Goal: Task Accomplishment & Management: Manage account settings

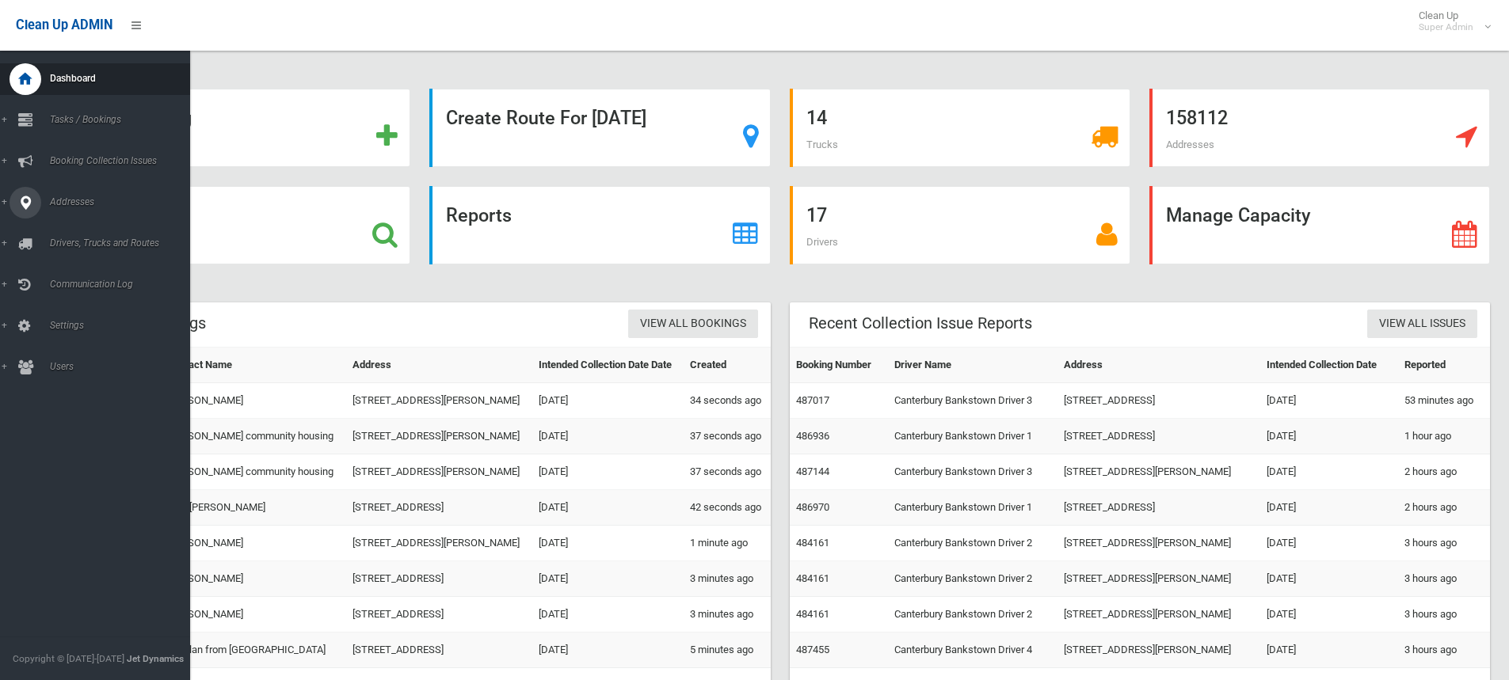
click at [44, 211] on link "Addresses" at bounding box center [101, 203] width 202 height 32
click at [97, 226] on span "All Addresses" at bounding box center [116, 229] width 143 height 11
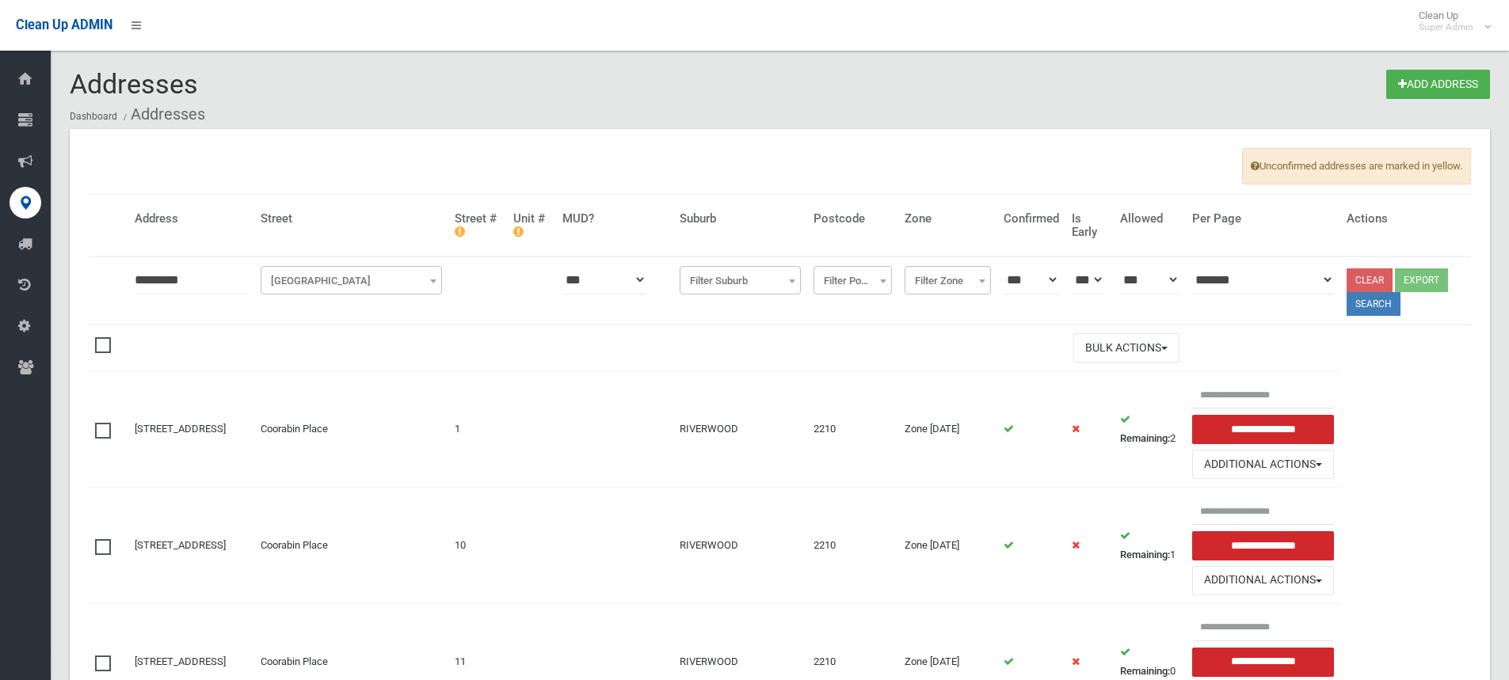
type input "*********"
click button at bounding box center [0, 0] width 0 height 0
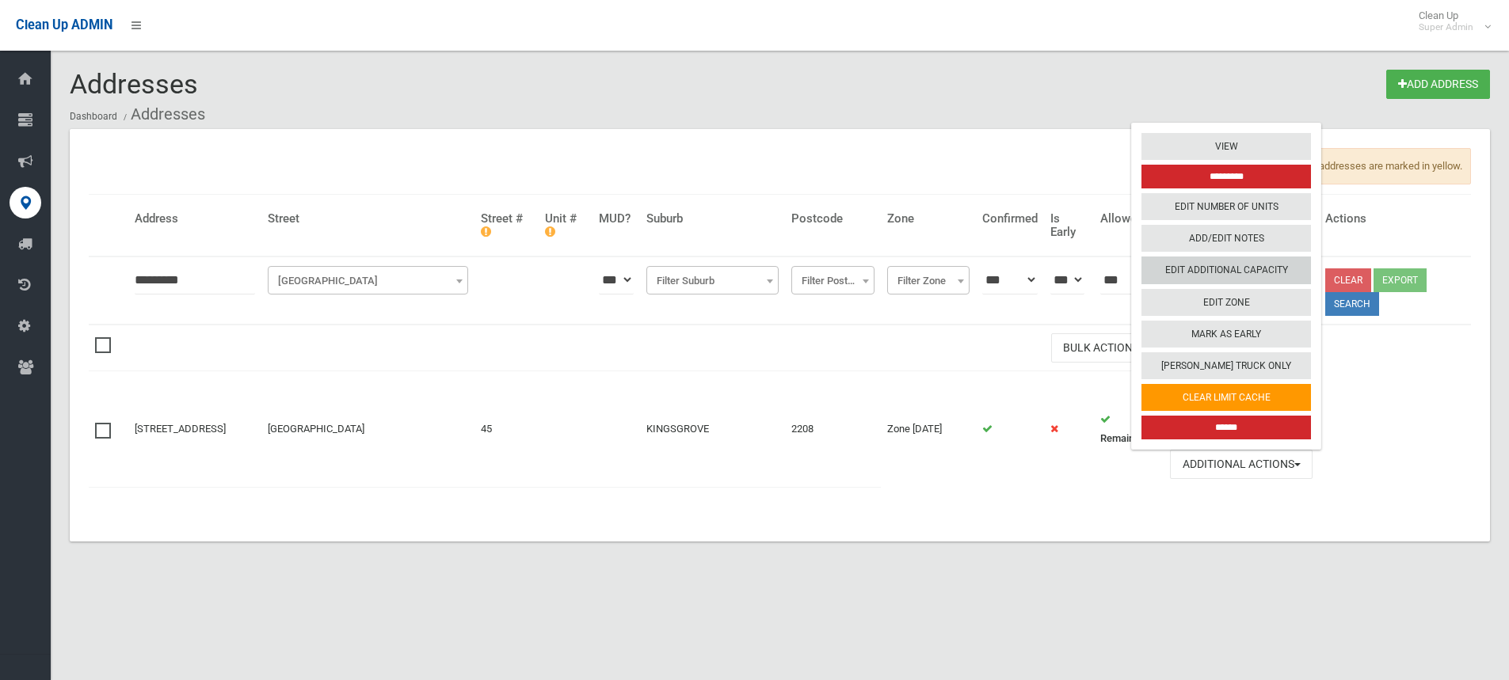
click at [1289, 271] on link "Edit Additional Capacity" at bounding box center [1225, 270] width 169 height 27
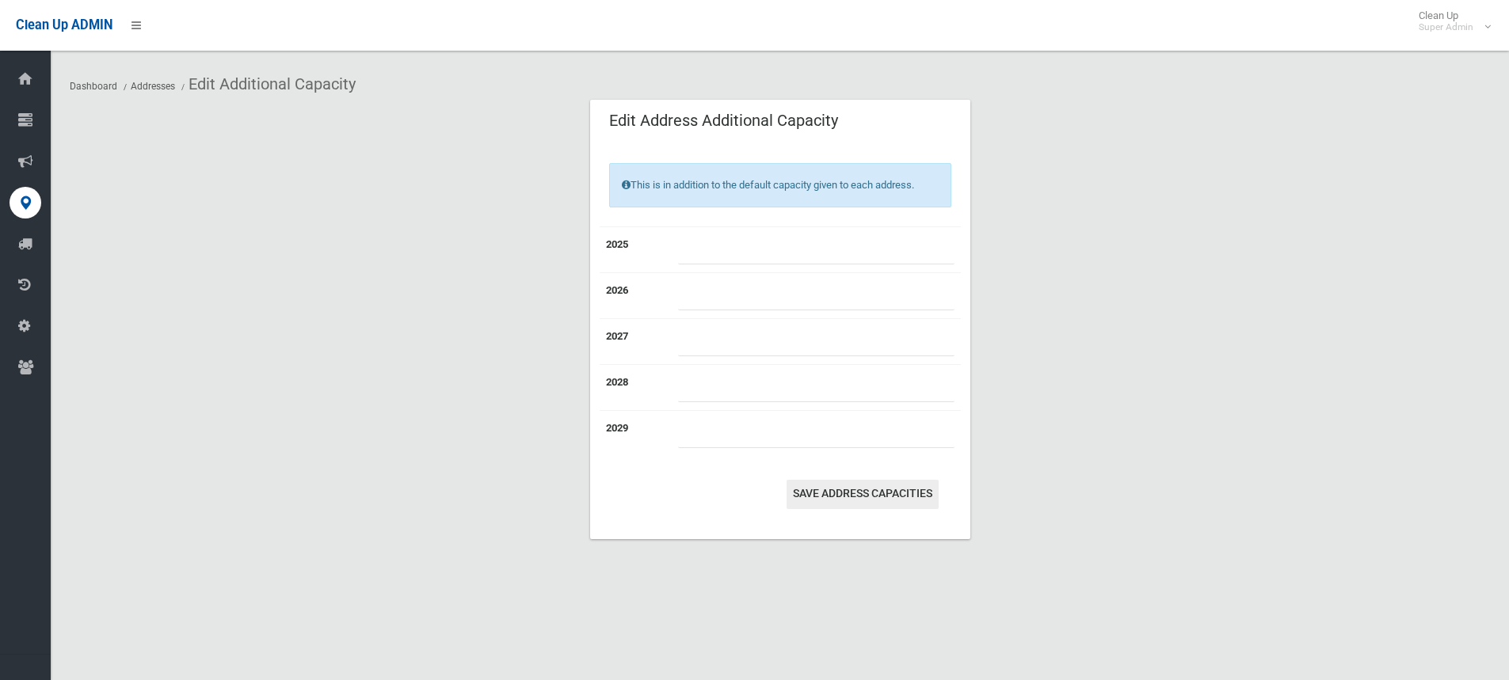
type input "*"
click at [884, 500] on button "Save Address capacities" at bounding box center [862, 494] width 152 height 29
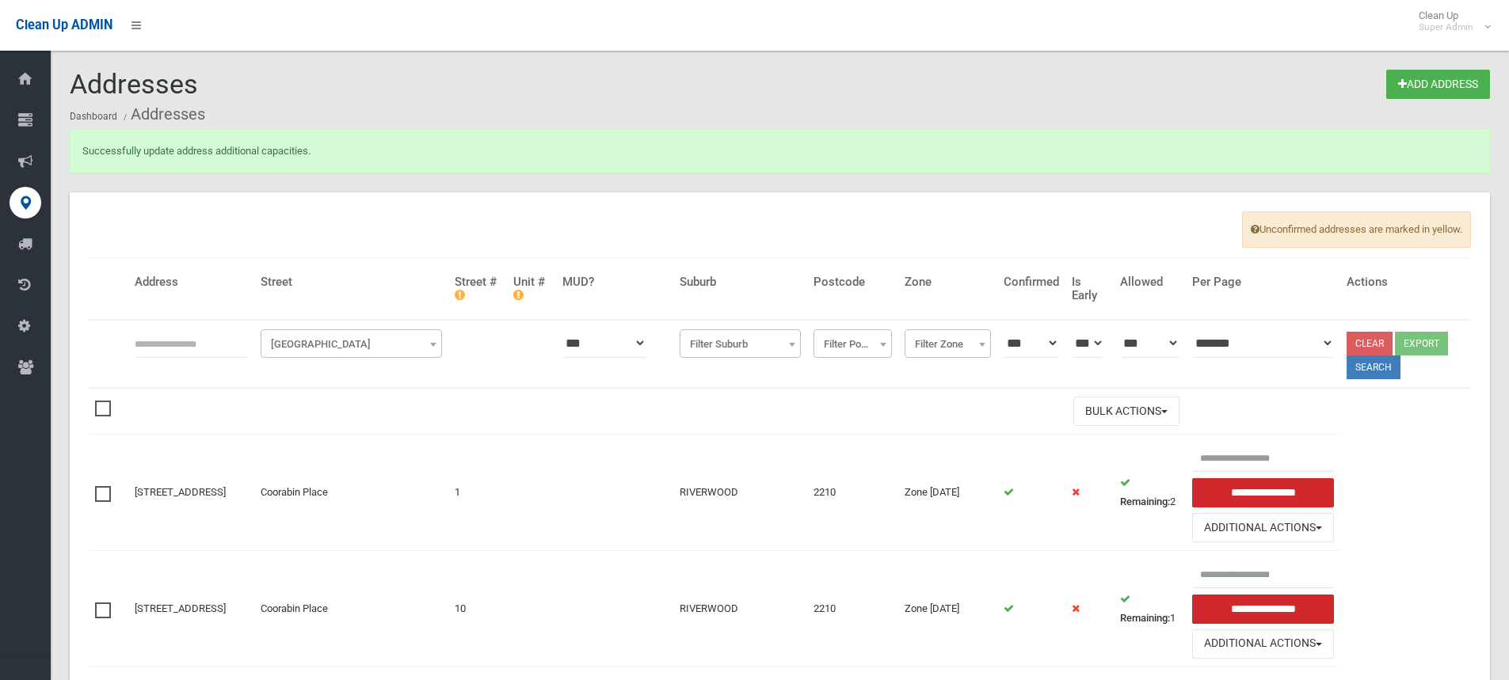
click at [197, 332] on input "text" at bounding box center [191, 343] width 113 height 29
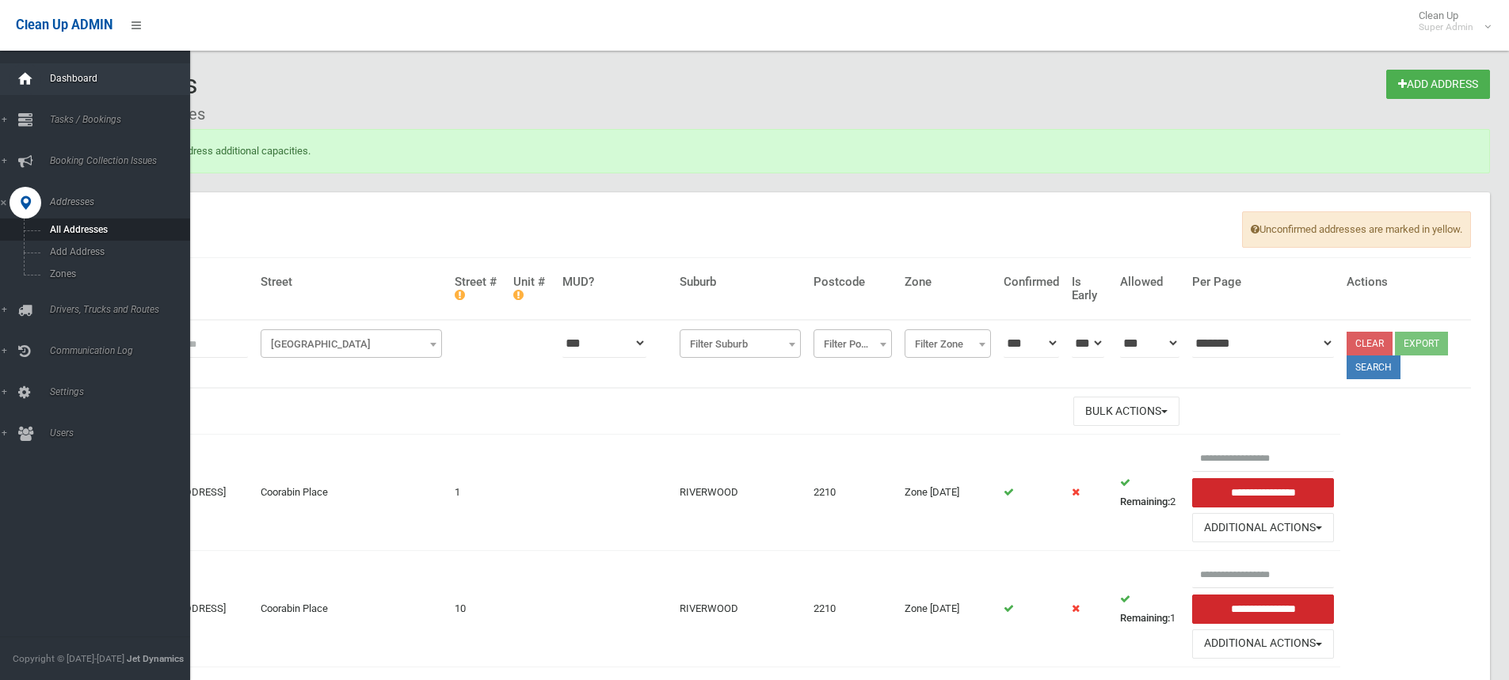
click at [25, 89] on icon at bounding box center [25, 79] width 17 height 32
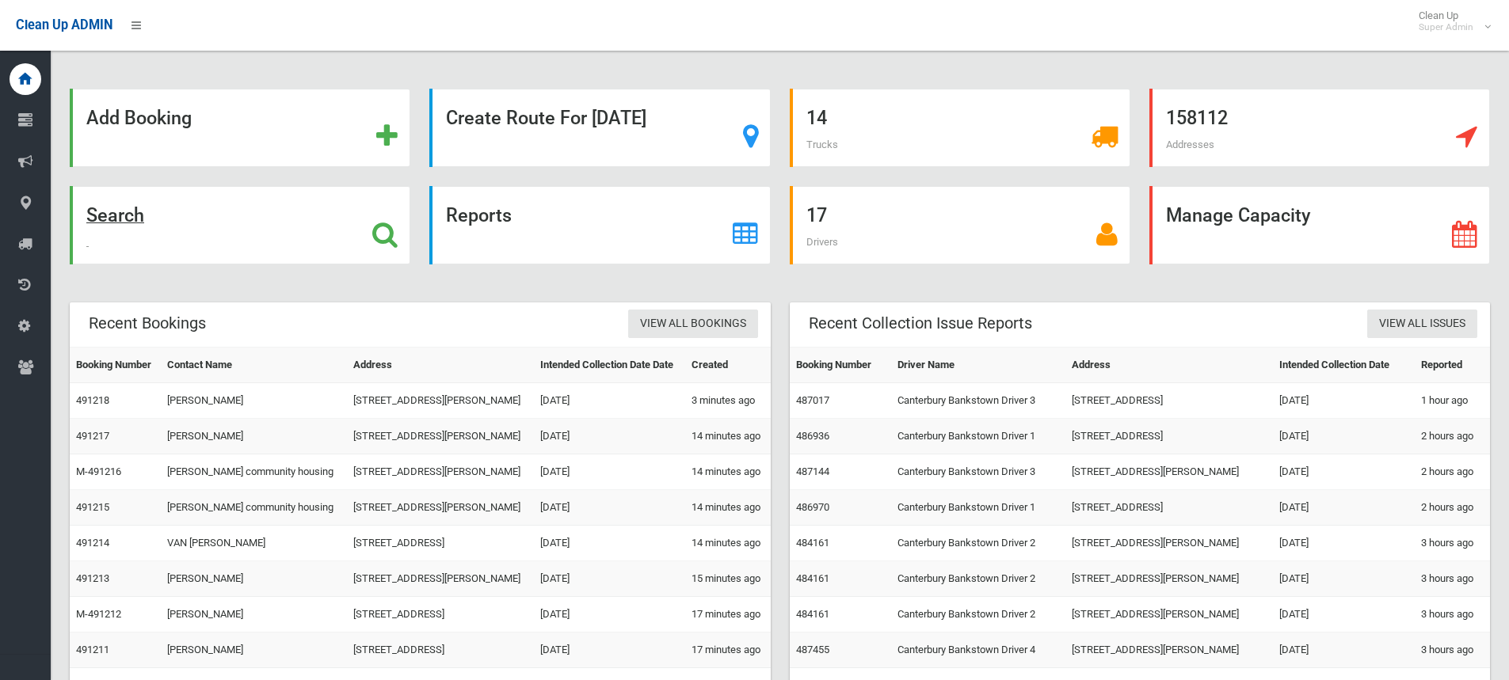
click at [192, 230] on div "Search" at bounding box center [240, 225] width 341 height 78
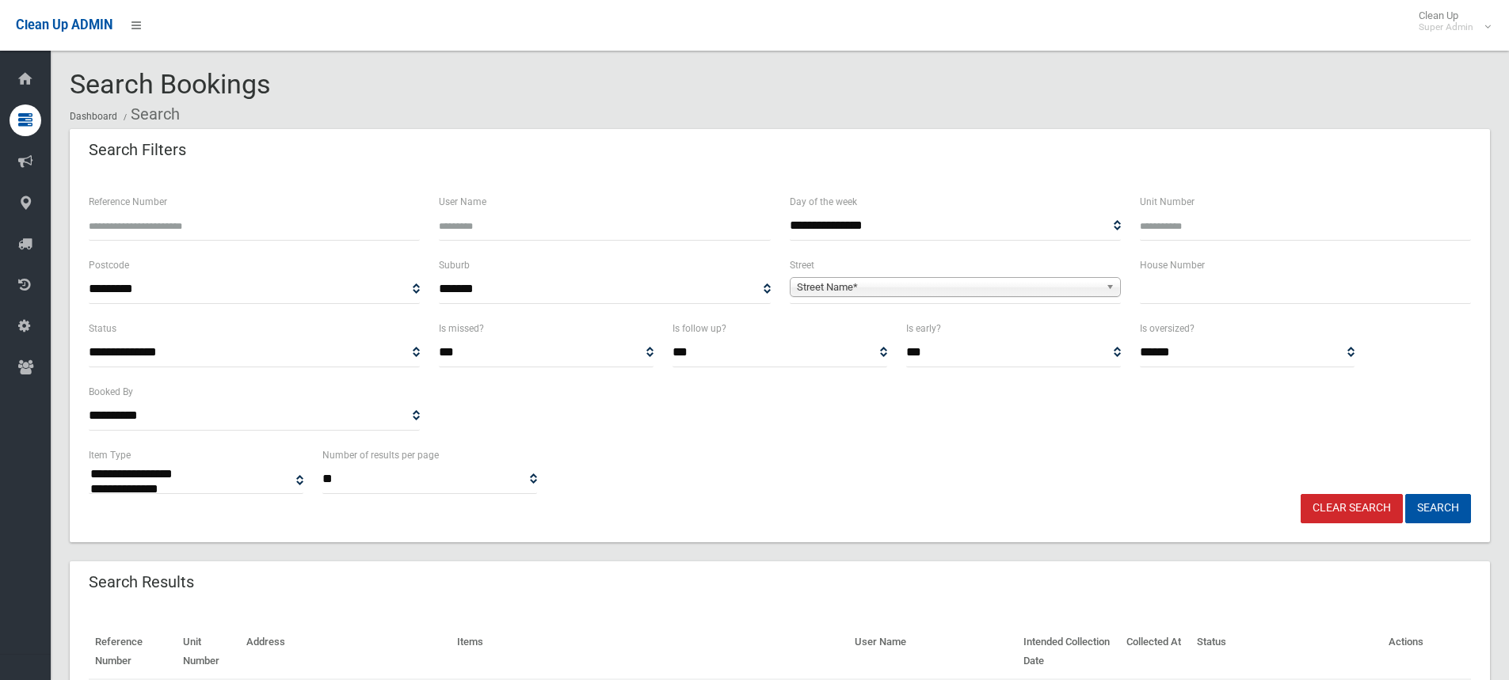
select select
click at [1225, 289] on input "text" at bounding box center [1305, 289] width 331 height 29
type input "**"
click at [1008, 281] on span "Street Name*" at bounding box center [948, 287] width 303 height 19
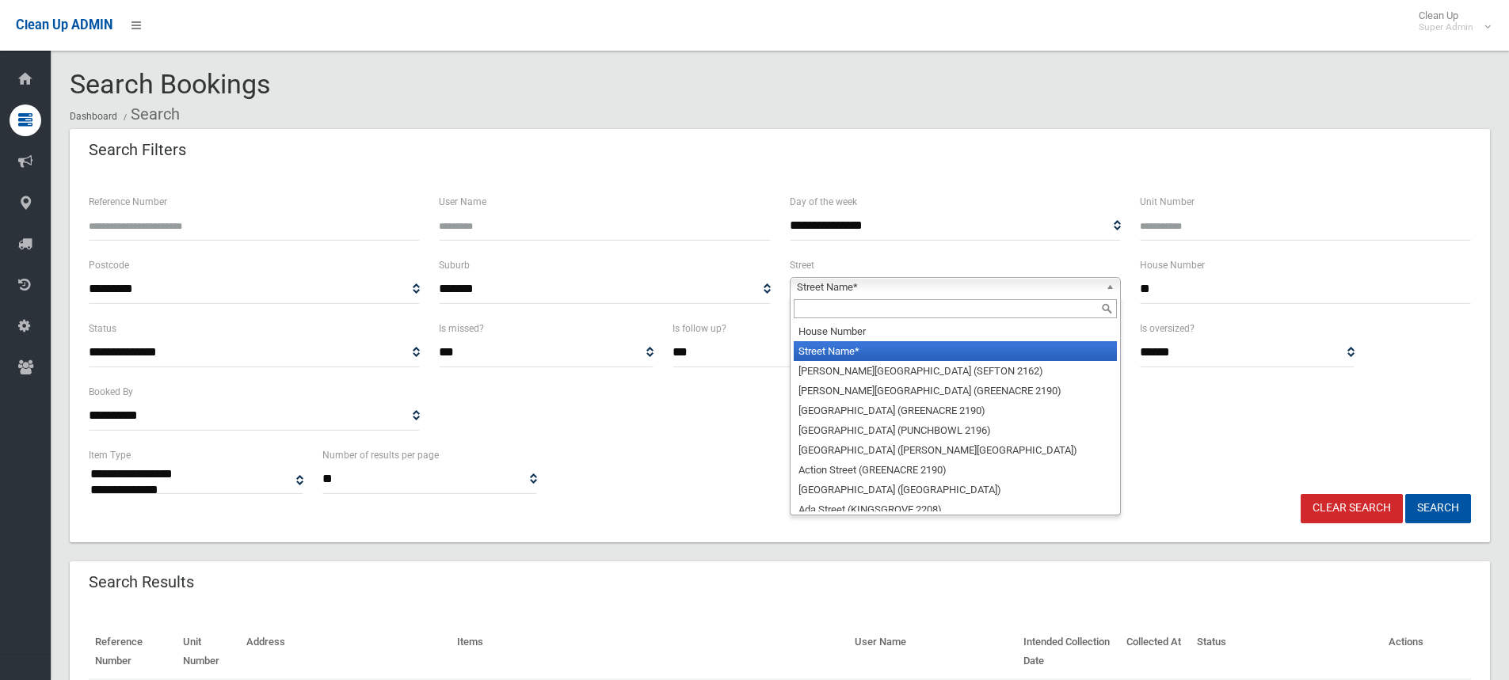
drag, startPoint x: 959, startPoint y: 305, endPoint x: 949, endPoint y: 310, distance: 11.0
click at [959, 306] on input "text" at bounding box center [954, 308] width 323 height 19
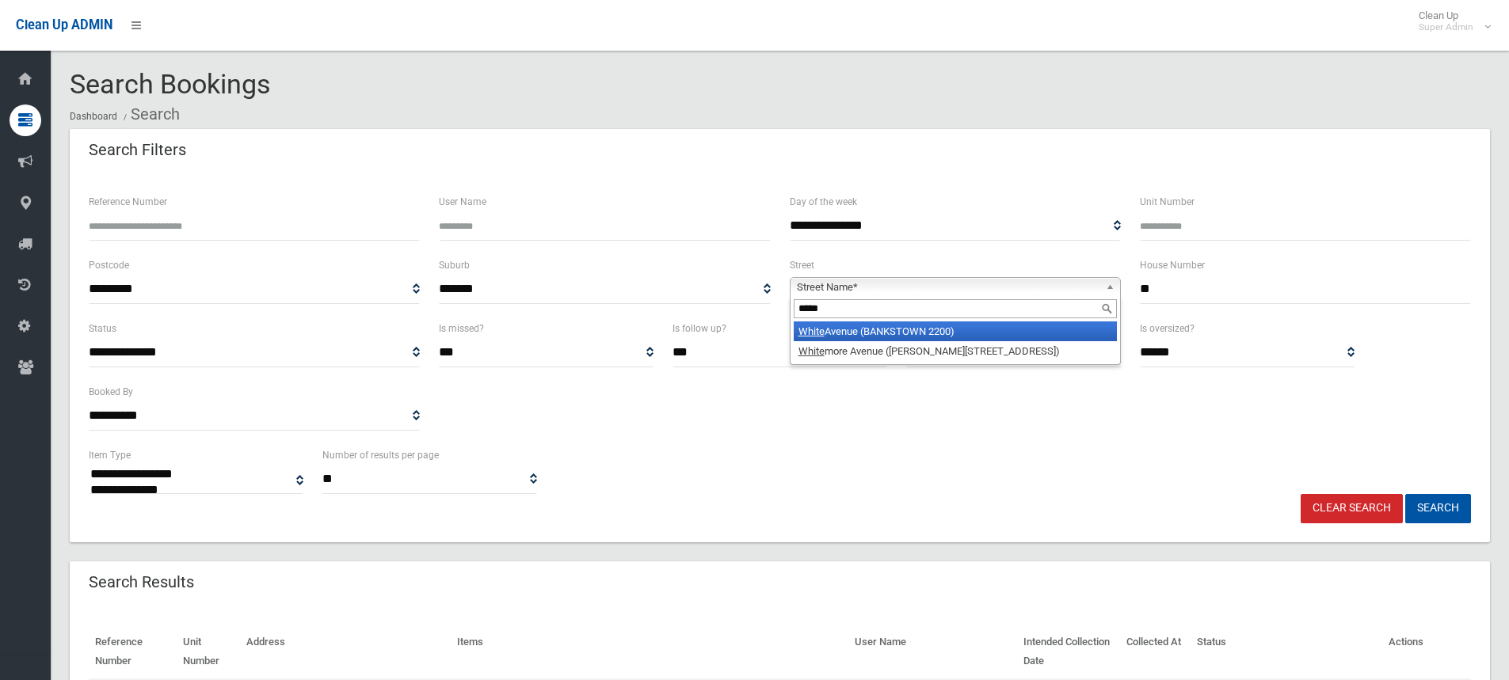
type input "*****"
click at [927, 326] on li "White Avenue (BANKSTOWN 2200)" at bounding box center [954, 332] width 323 height 20
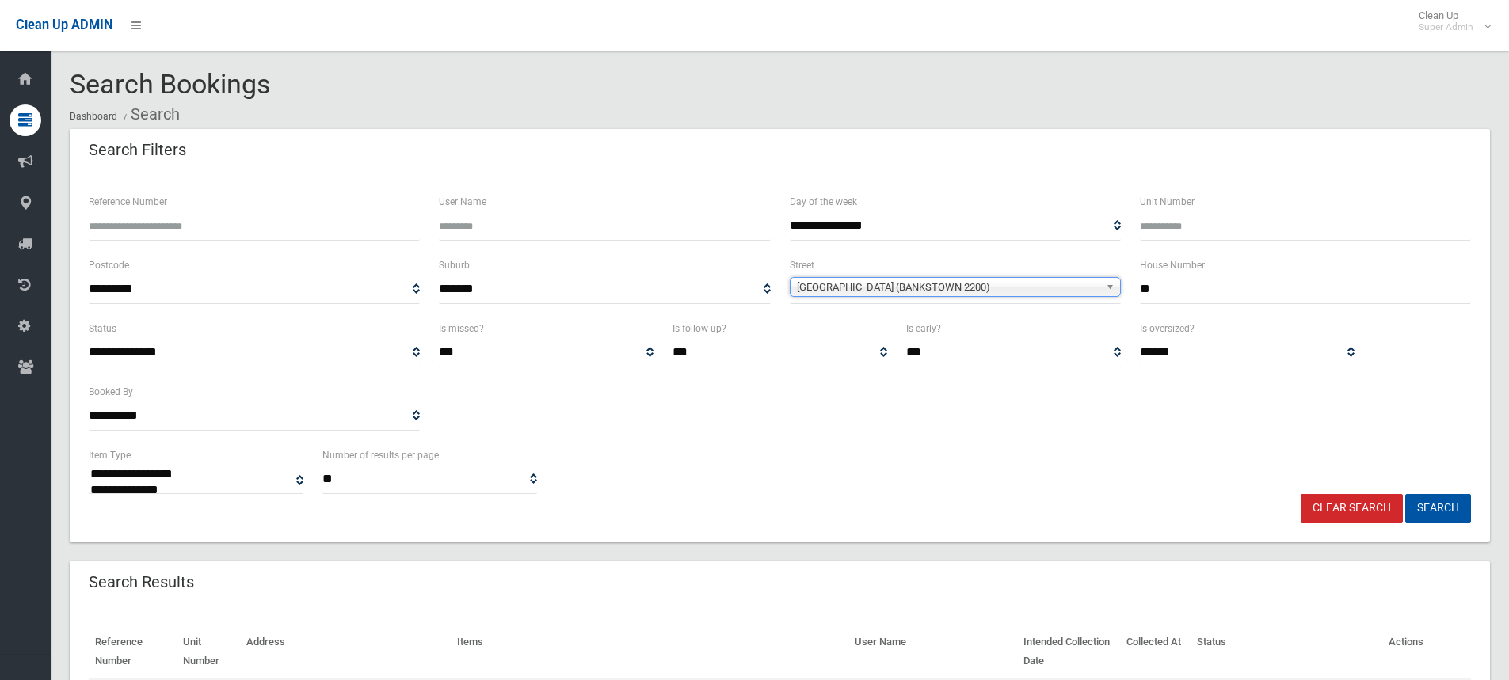
click at [1405, 494] on button "Search" at bounding box center [1438, 508] width 66 height 29
select select
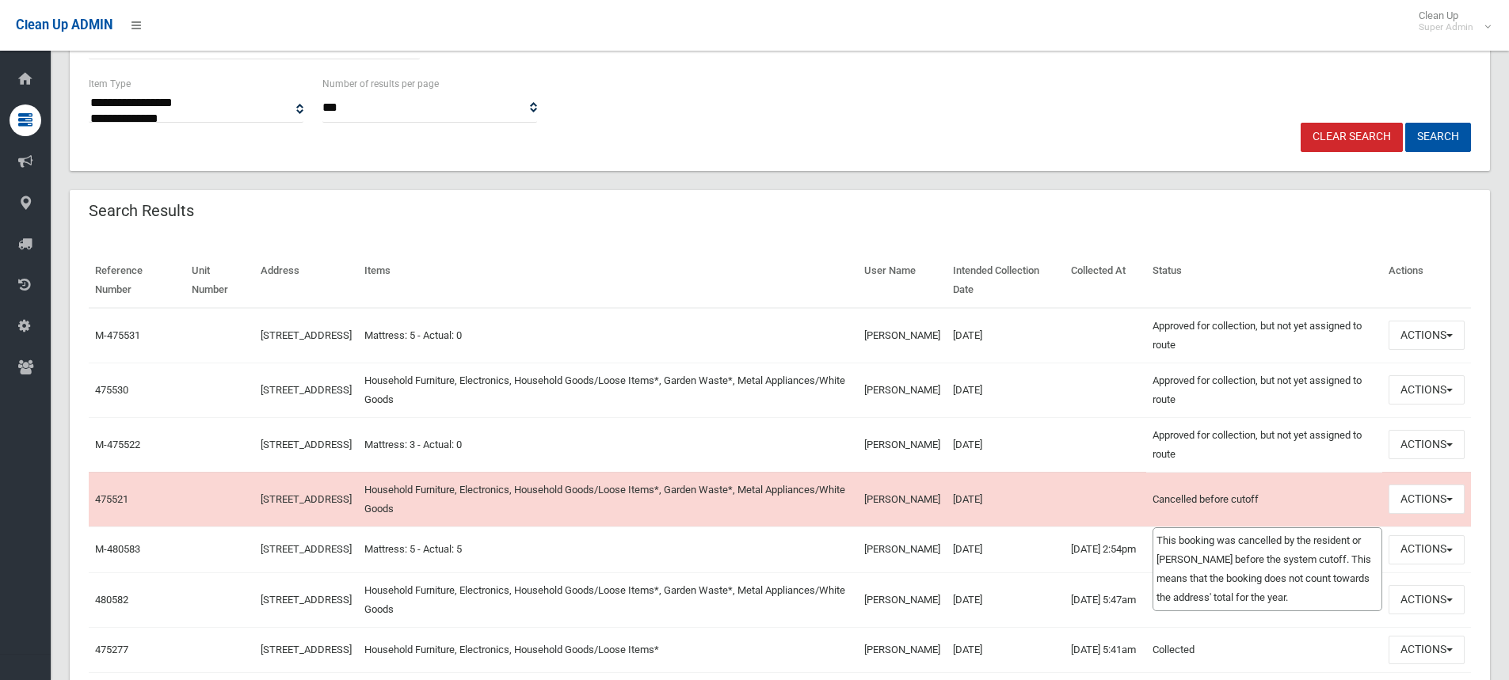
scroll to position [396, 0]
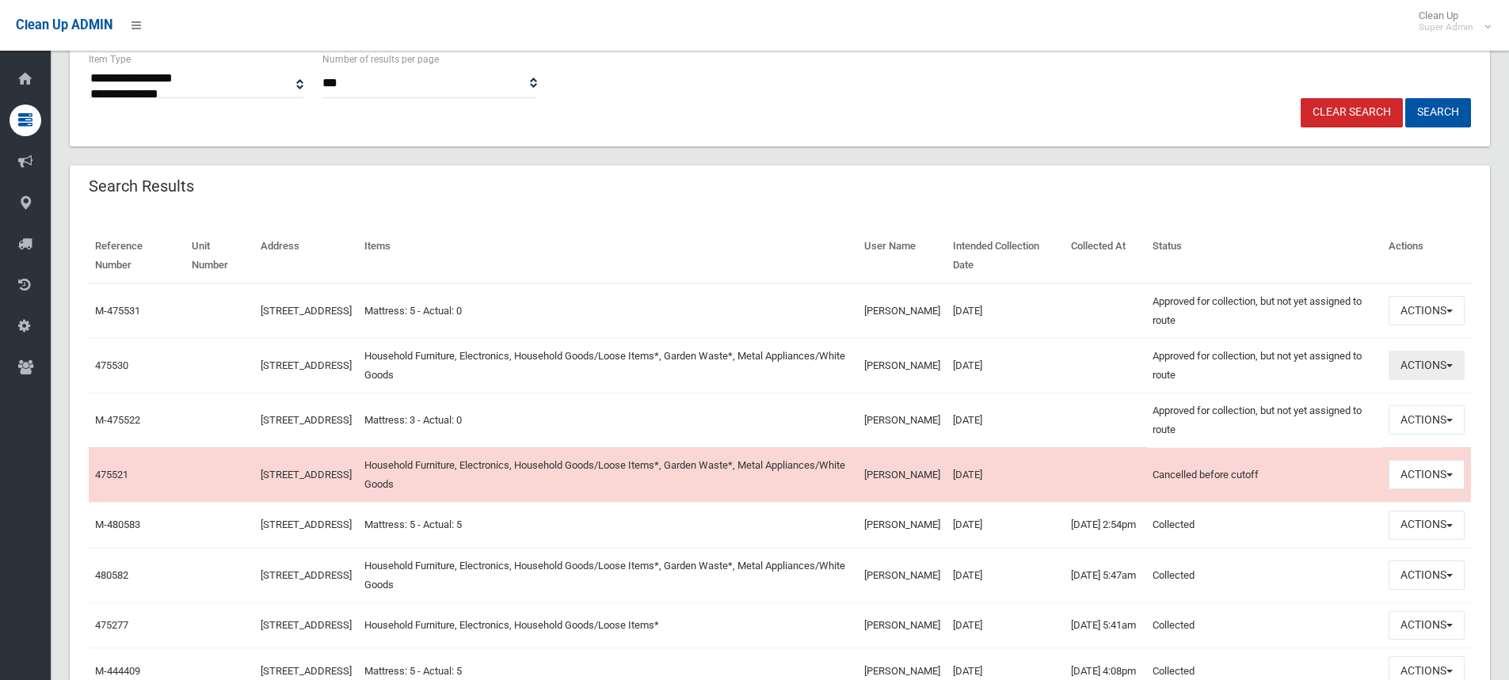
click at [1437, 376] on button "Actions" at bounding box center [1426, 365] width 76 height 29
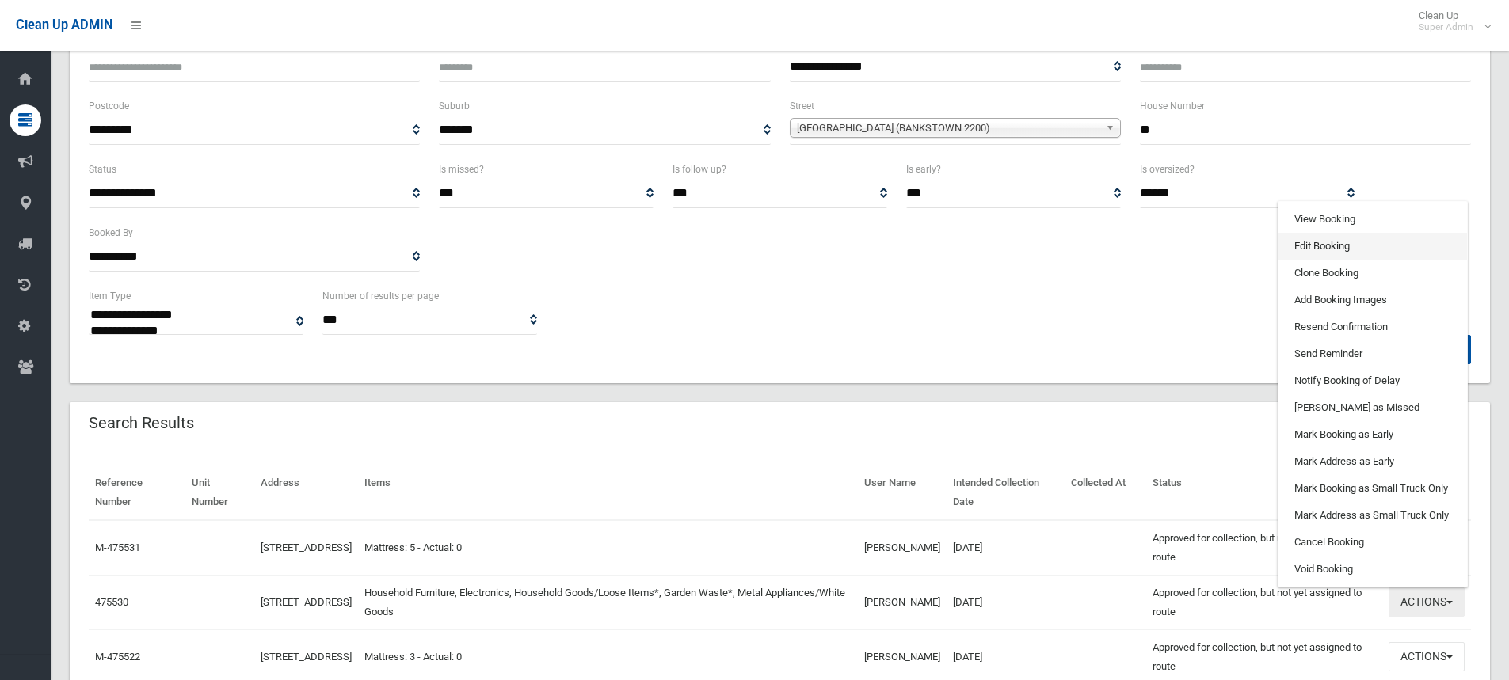
scroll to position [158, 0]
click at [1307, 224] on link "View Booking" at bounding box center [1372, 220] width 188 height 27
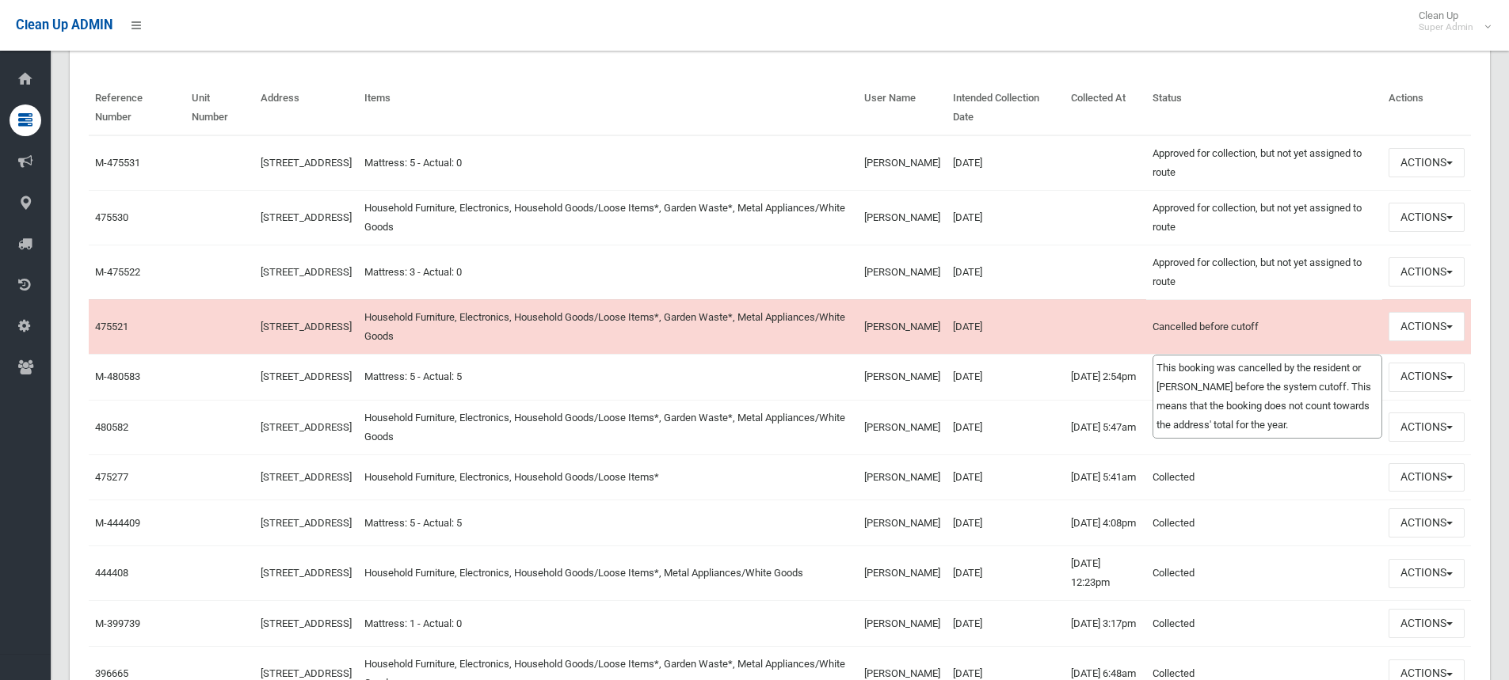
scroll to position [554, 0]
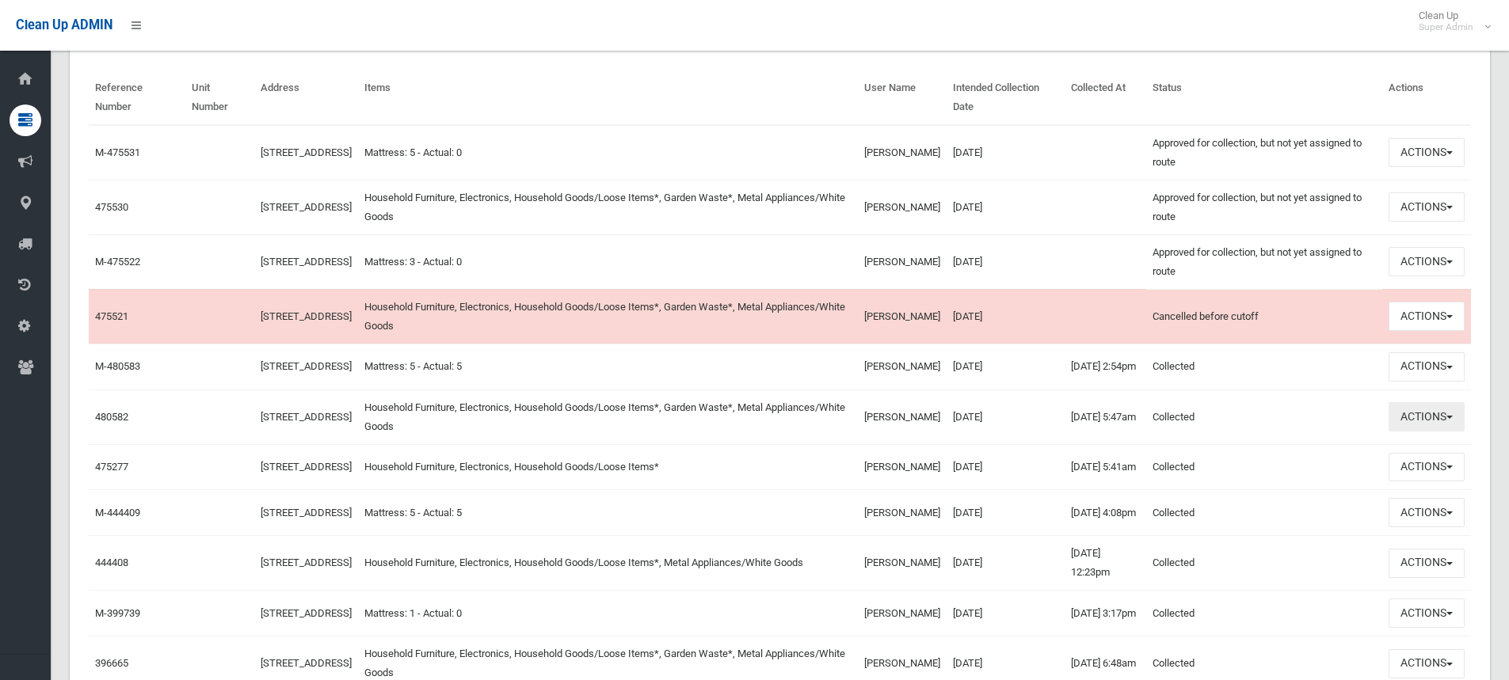
click at [1404, 416] on button "Actions" at bounding box center [1426, 416] width 76 height 29
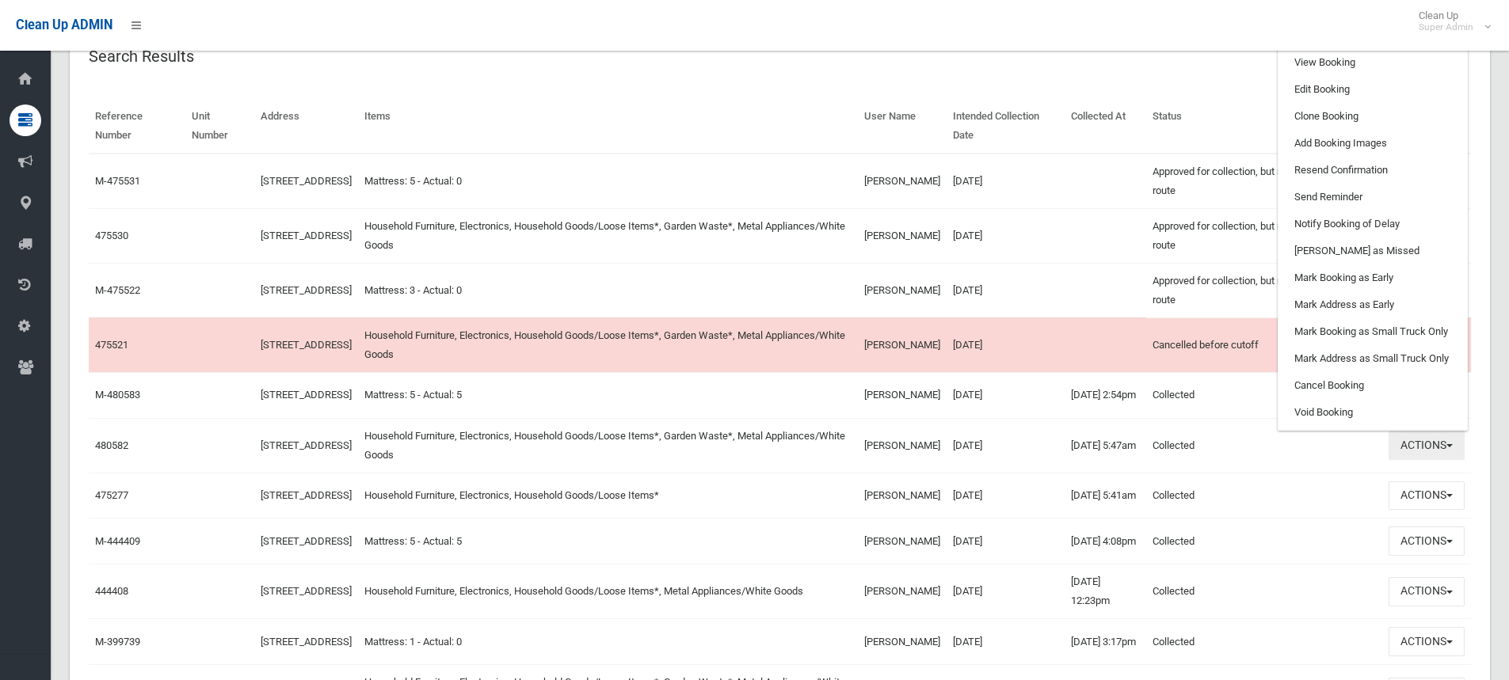
scroll to position [475, 0]
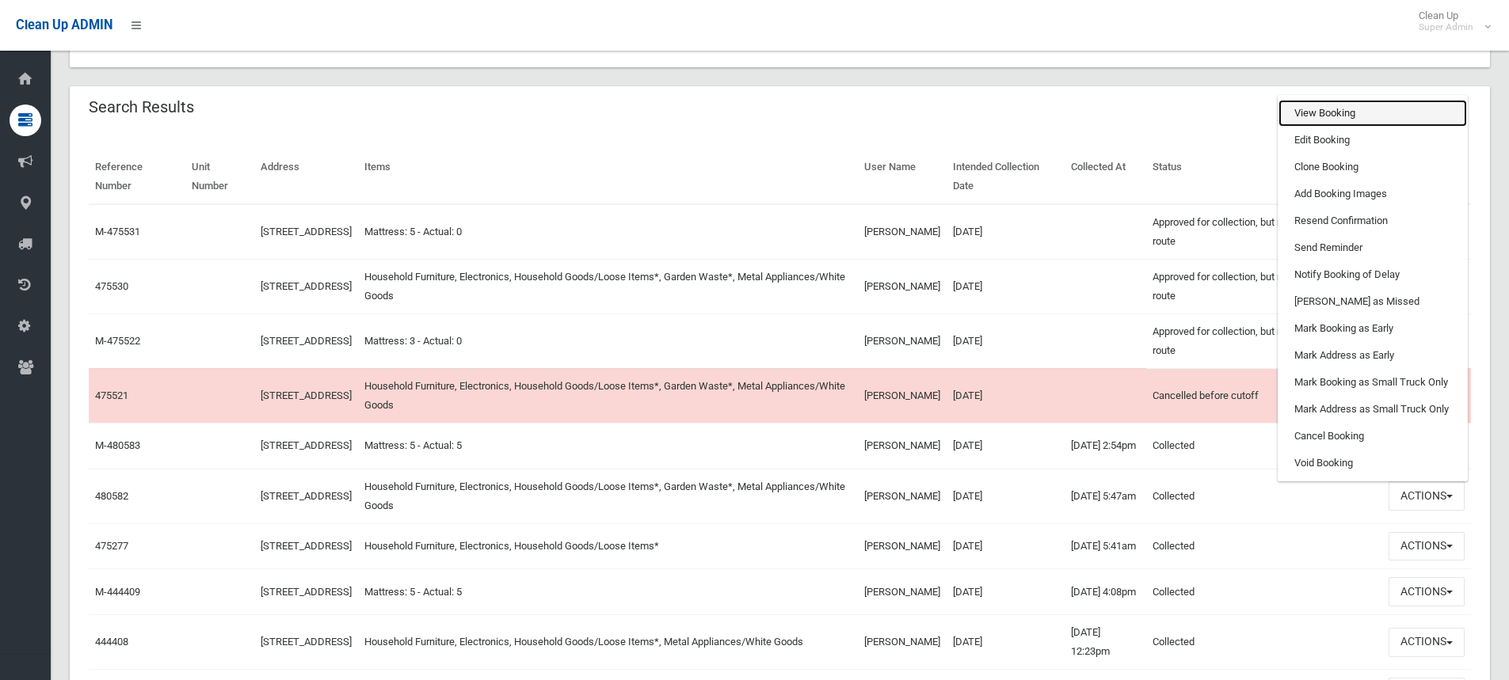
click at [1333, 109] on link "View Booking" at bounding box center [1372, 113] width 188 height 27
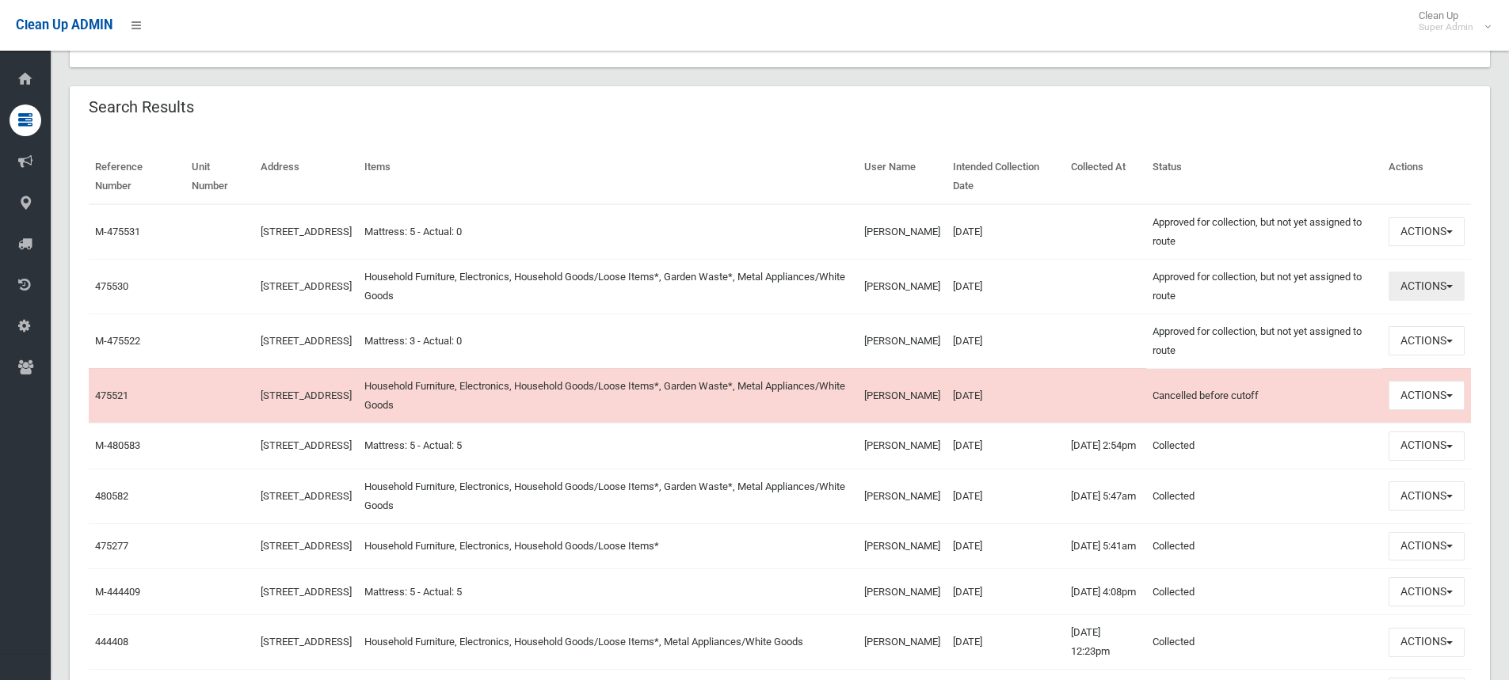
click at [1414, 285] on button "Actions" at bounding box center [1426, 286] width 76 height 29
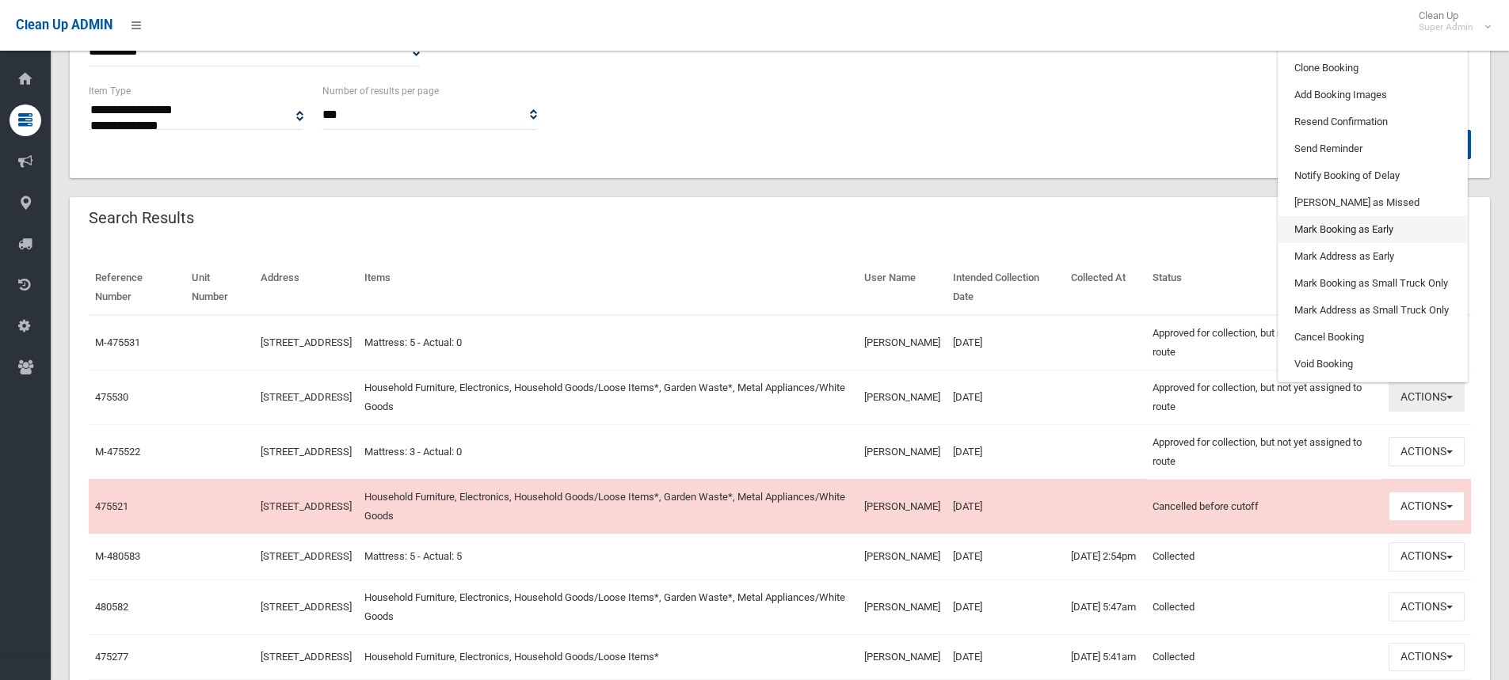
scroll to position [238, 0]
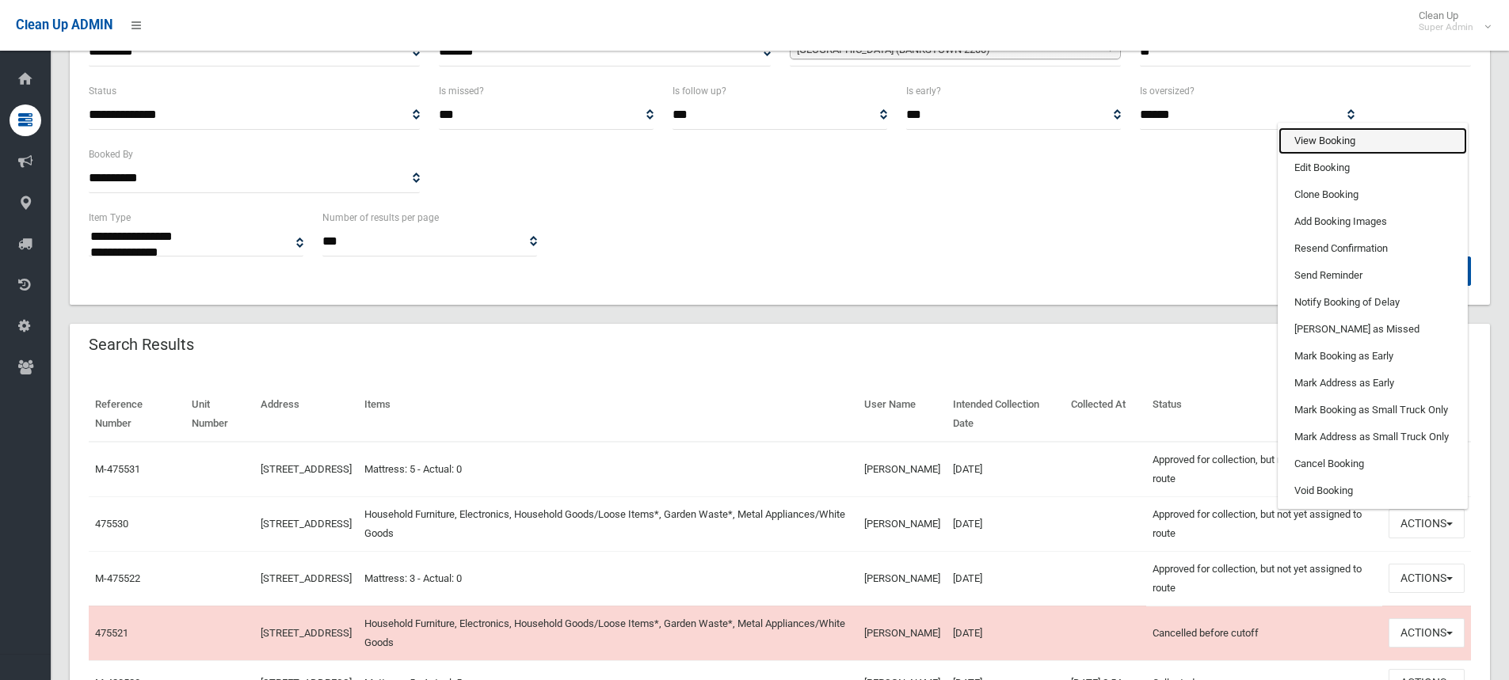
click at [1333, 143] on link "View Booking" at bounding box center [1372, 140] width 188 height 27
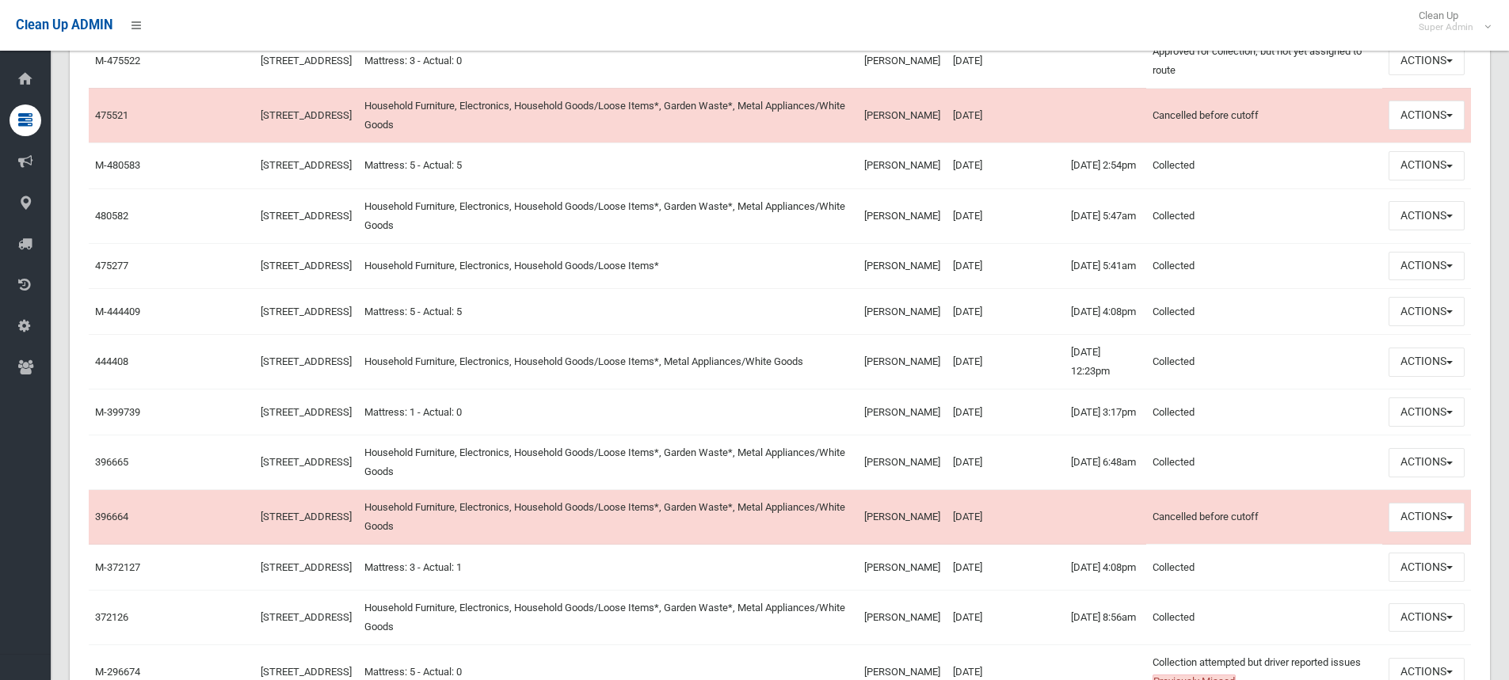
scroll to position [792, 0]
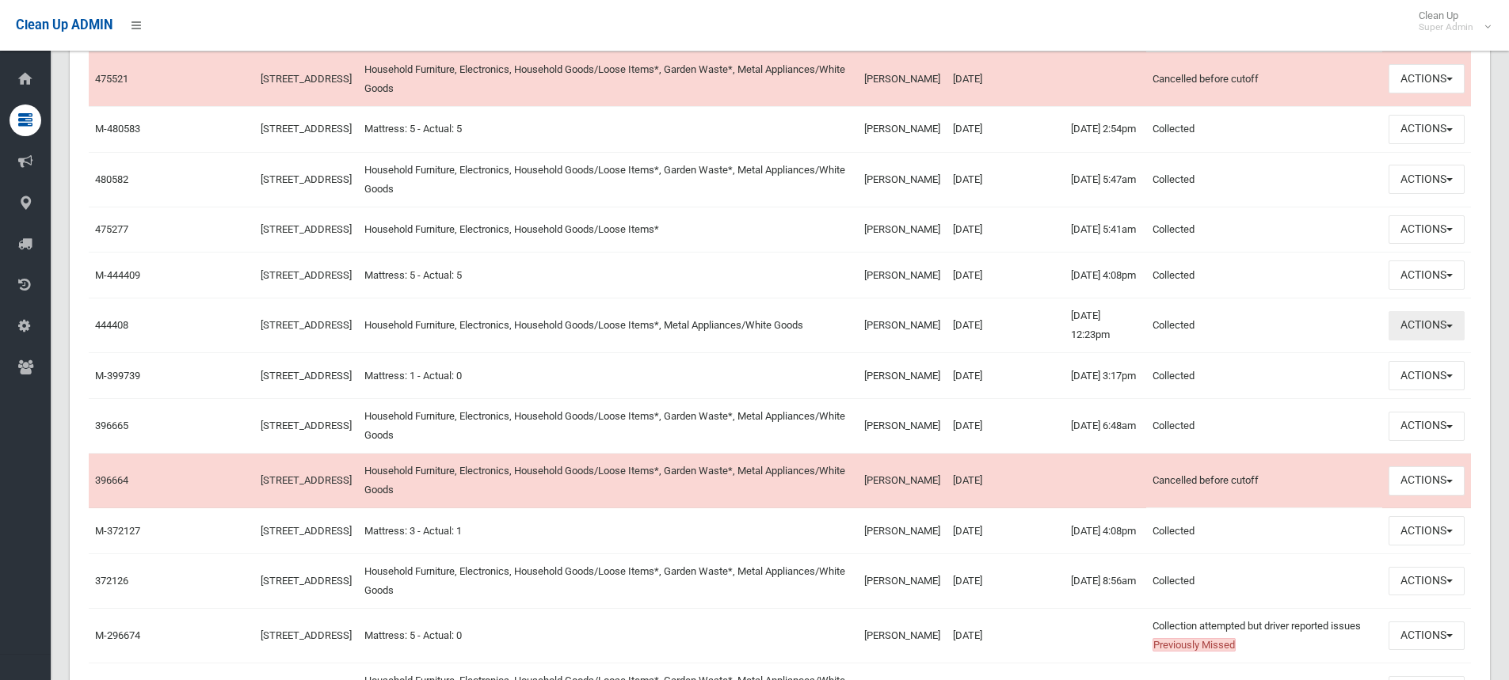
click at [1404, 341] on button "Actions" at bounding box center [1426, 325] width 76 height 29
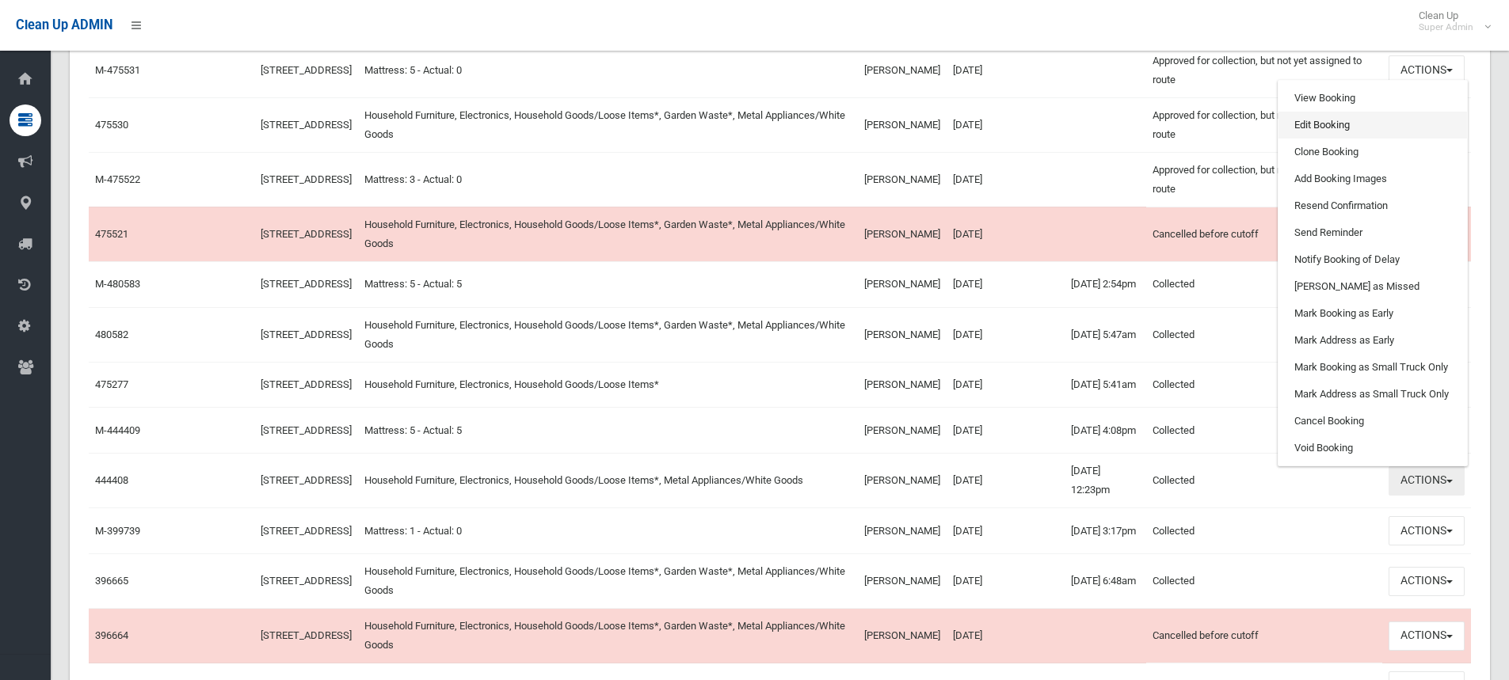
scroll to position [634, 0]
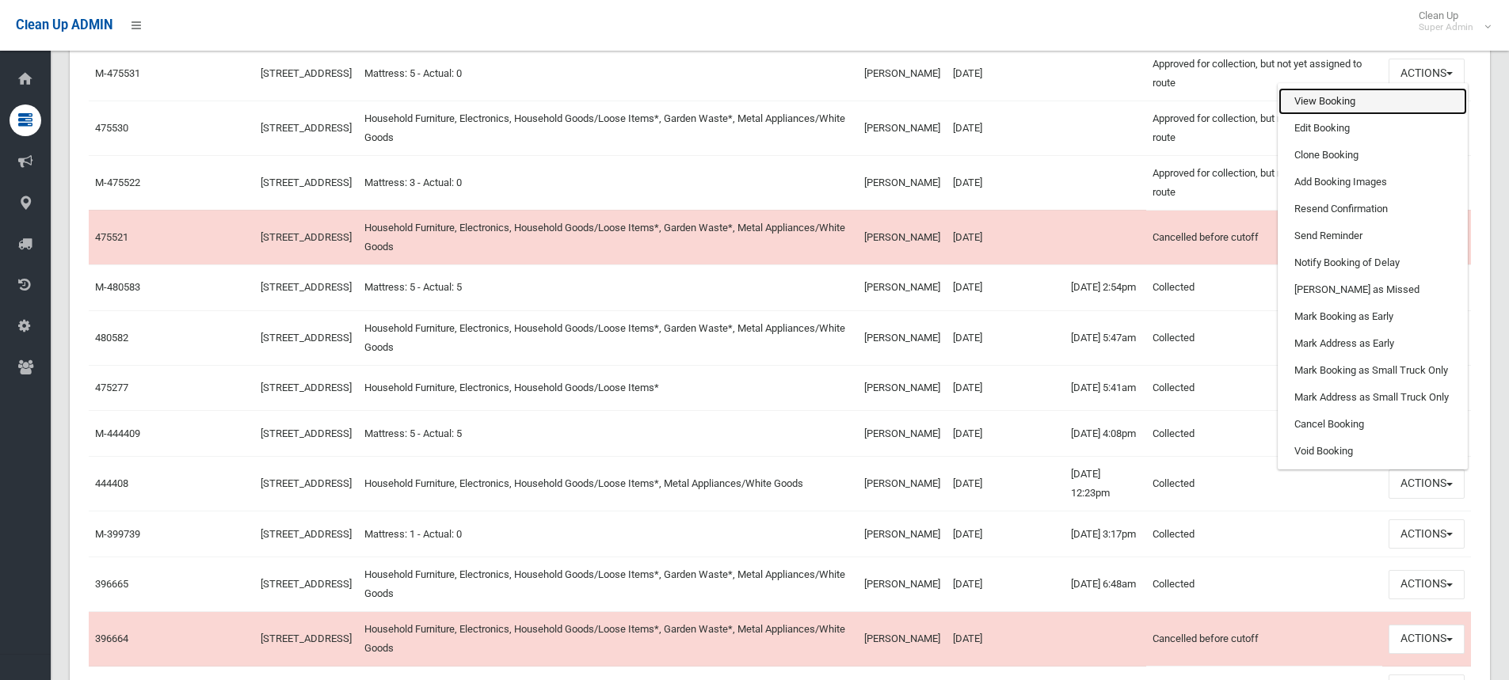
click at [1322, 115] on link "View Booking" at bounding box center [1372, 101] width 188 height 27
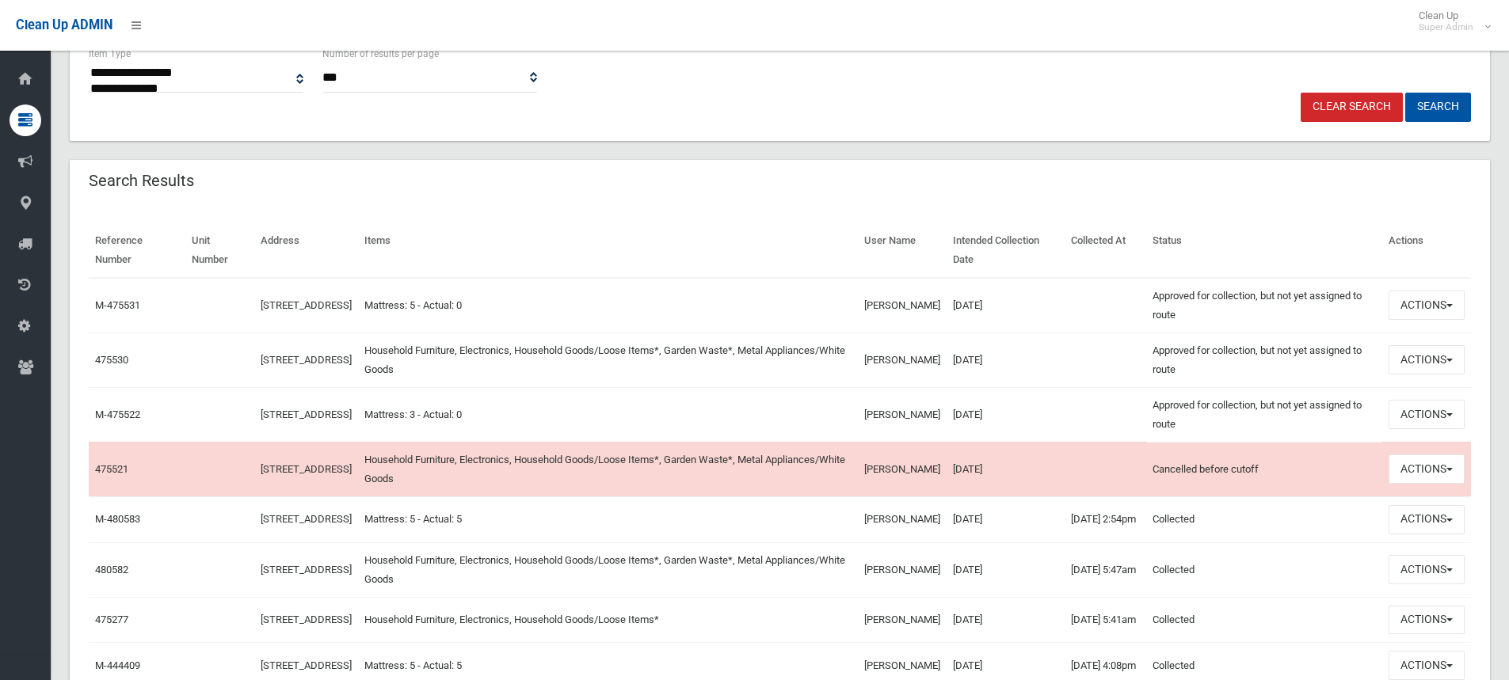
scroll to position [396, 0]
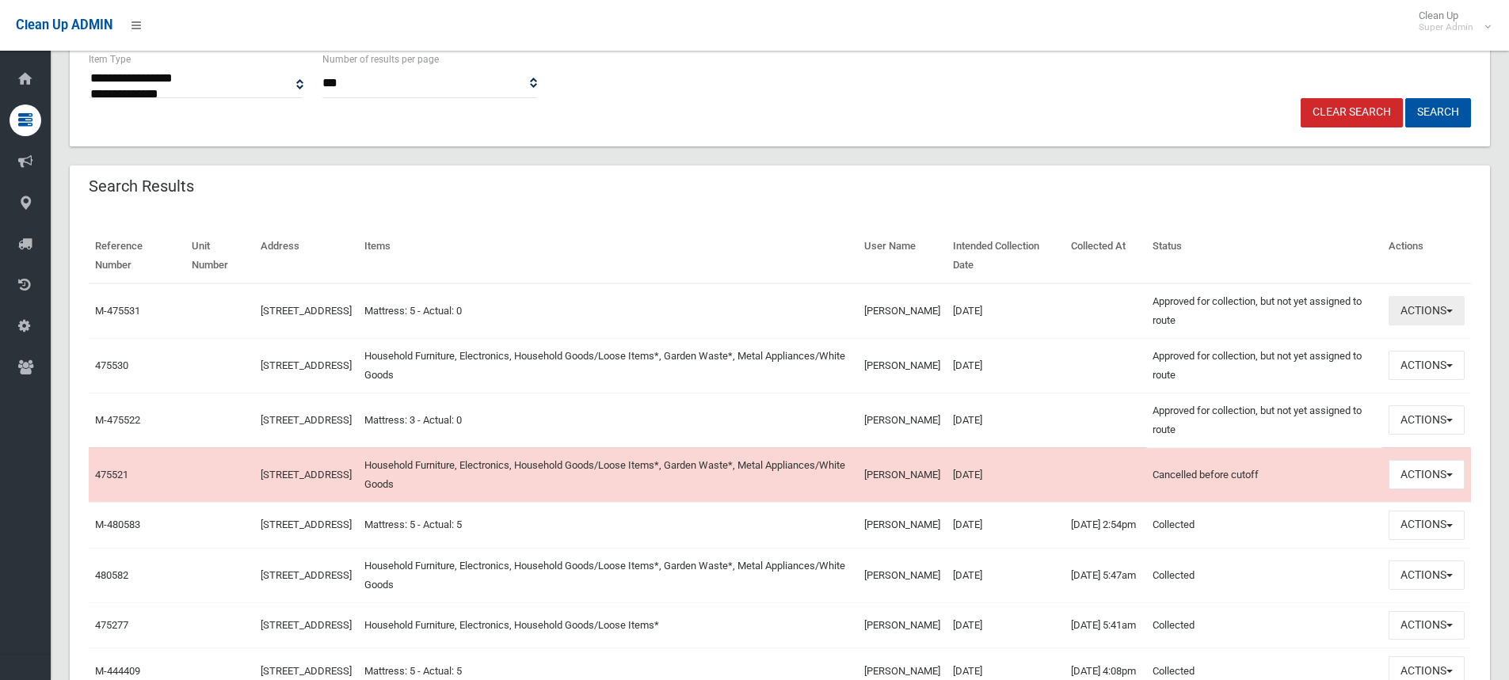
click at [1437, 307] on button "Actions" at bounding box center [1426, 310] width 76 height 29
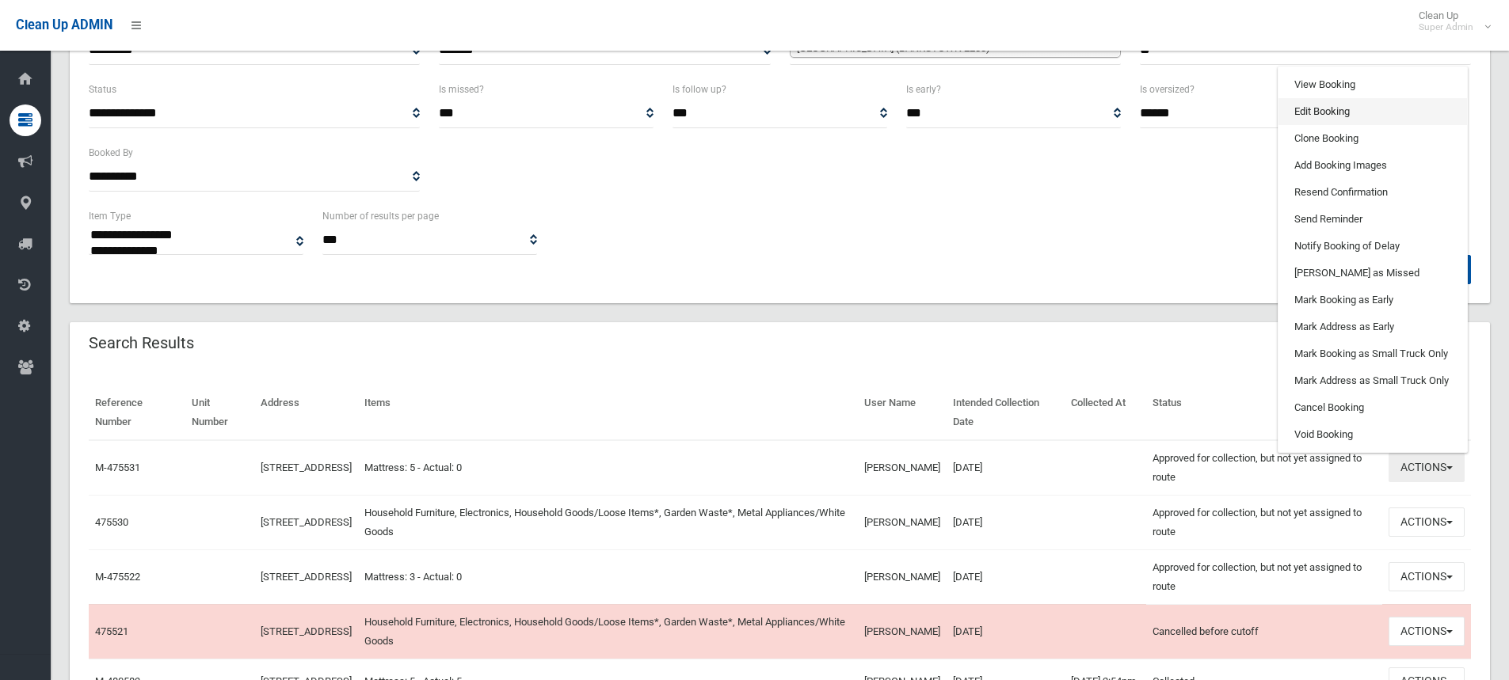
scroll to position [238, 0]
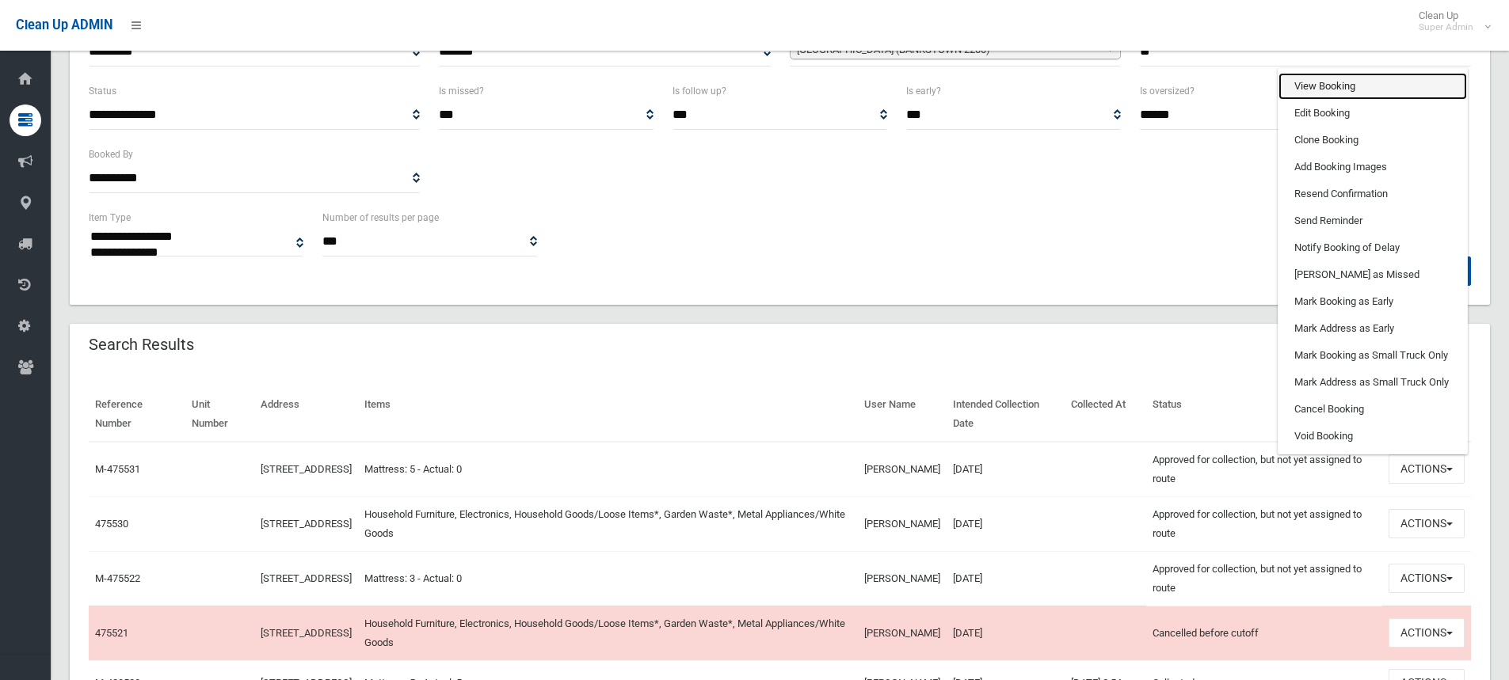
click at [1337, 87] on link "View Booking" at bounding box center [1372, 86] width 188 height 27
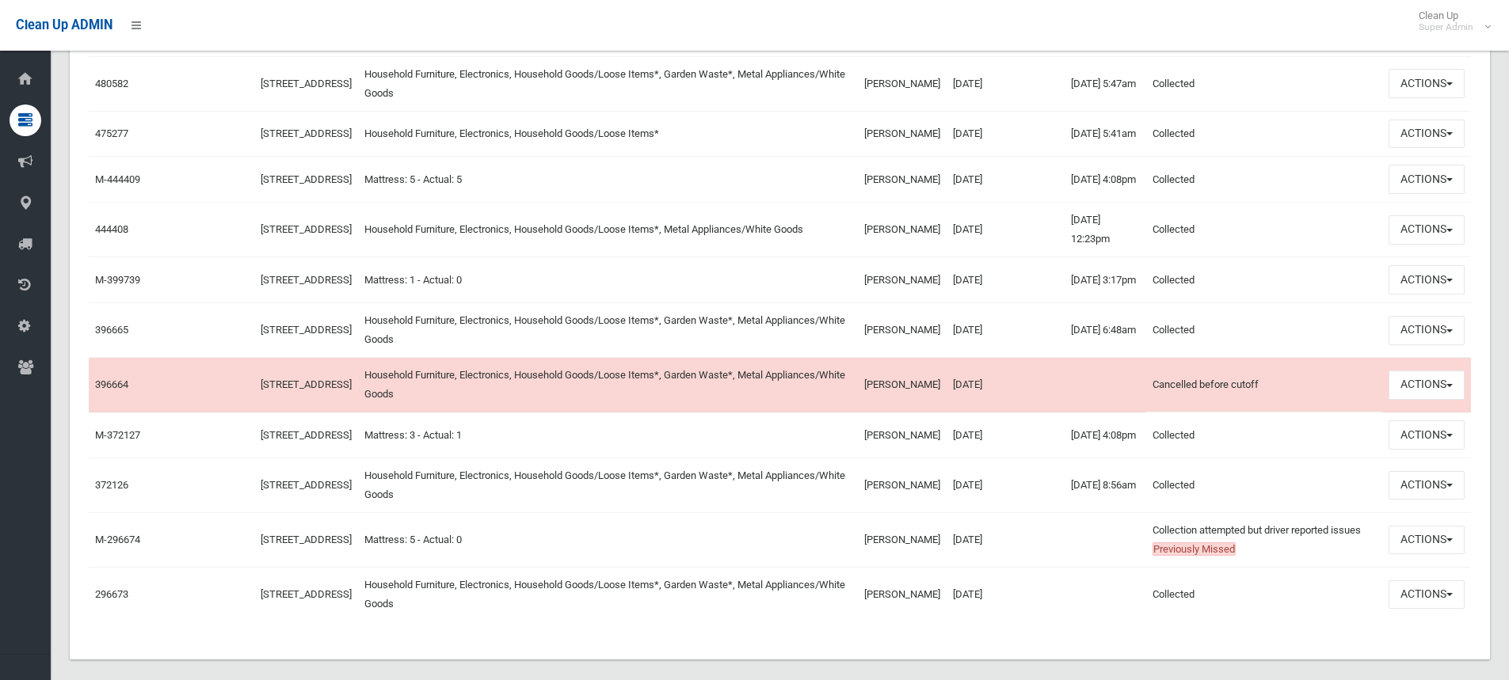
scroll to position [810, 0]
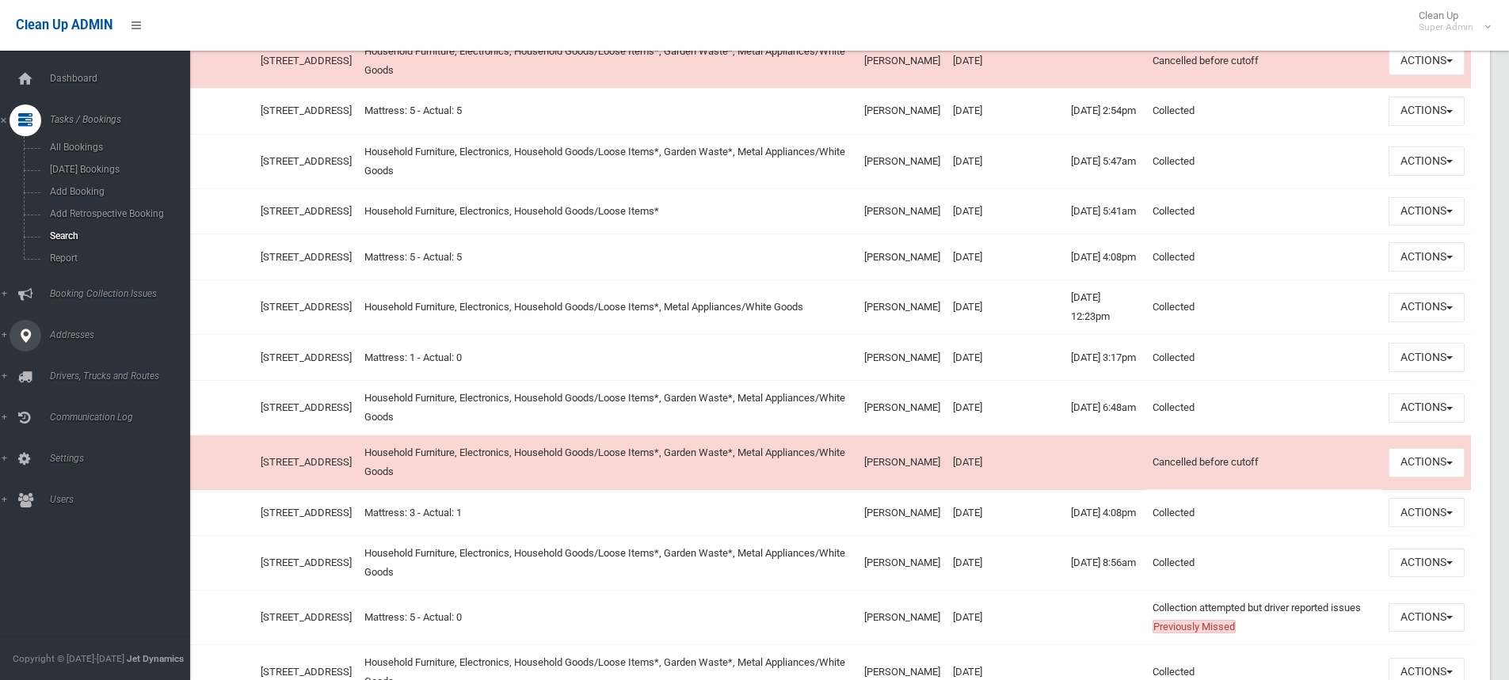
click at [21, 337] on icon at bounding box center [25, 336] width 14 height 32
click at [109, 227] on span "All Addresses" at bounding box center [116, 229] width 143 height 11
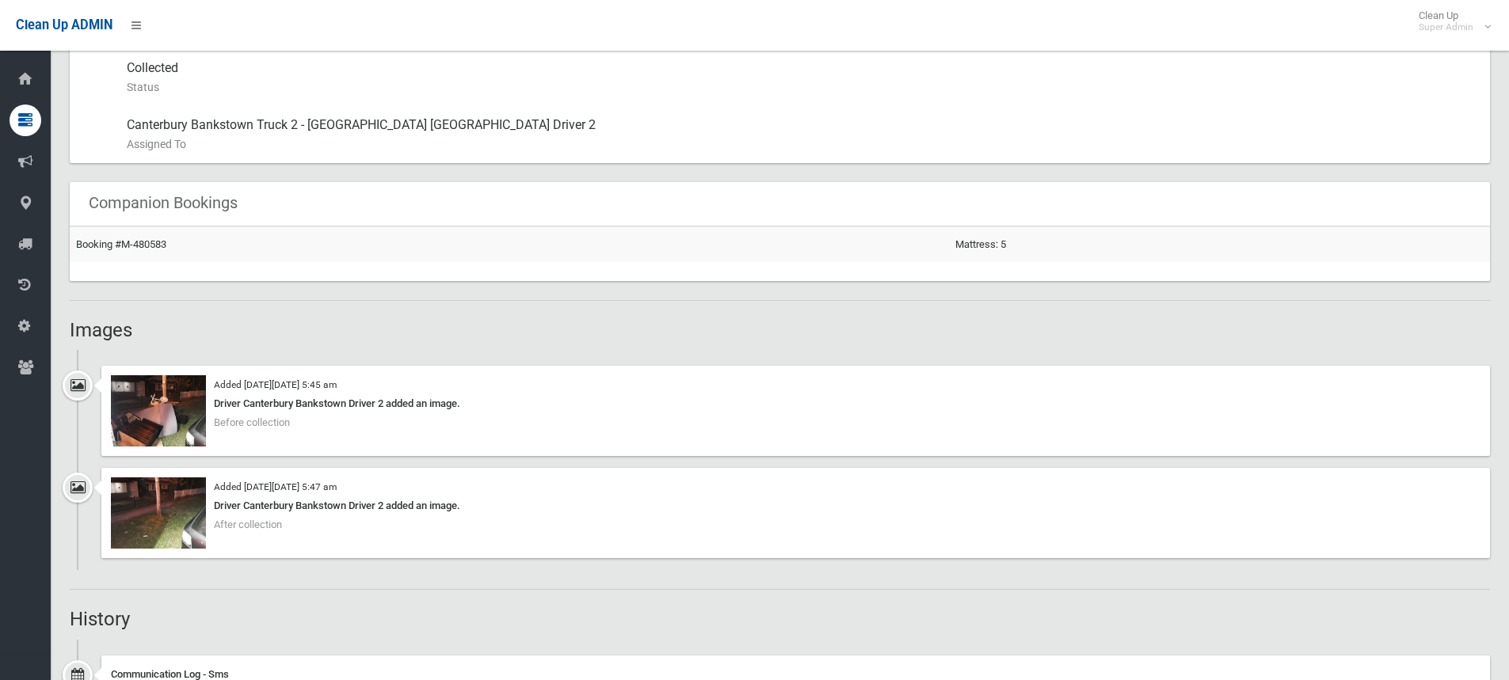
scroll to position [1109, 0]
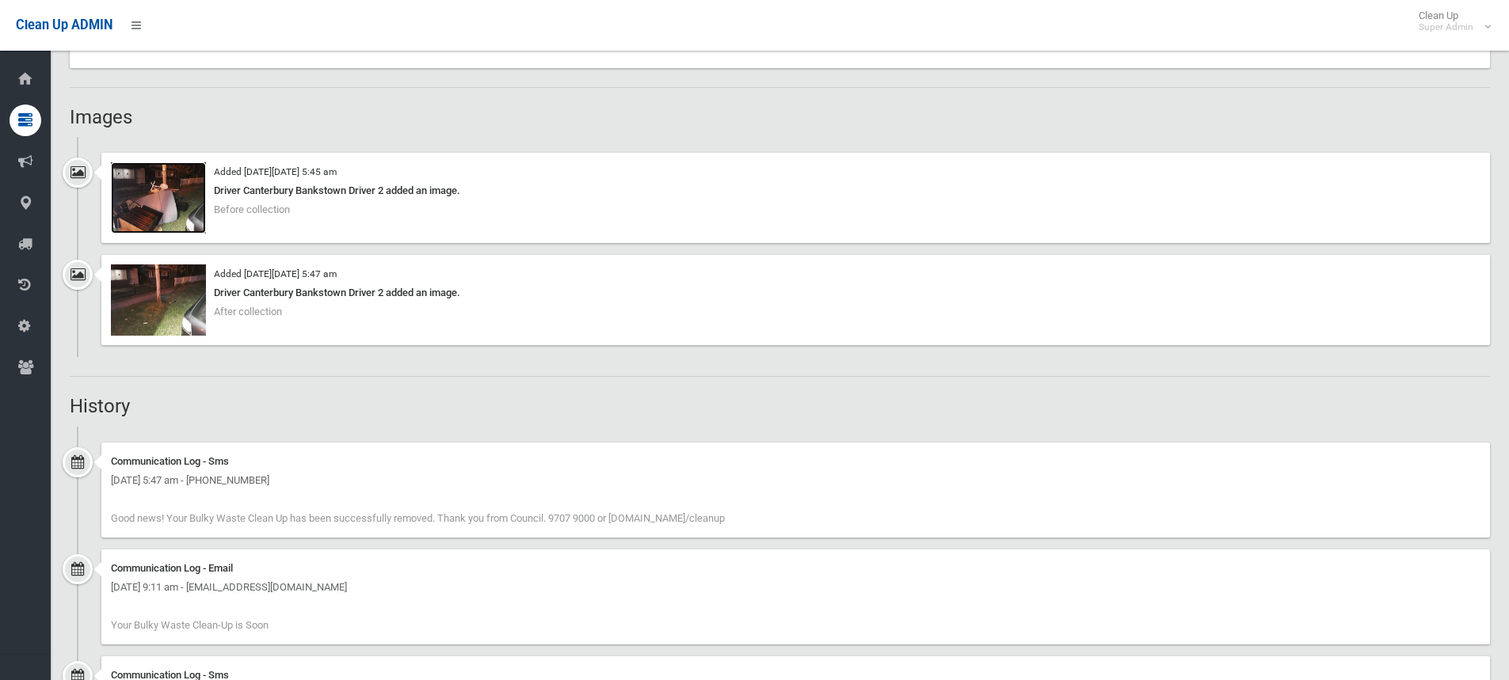
click at [176, 215] on img at bounding box center [158, 197] width 95 height 71
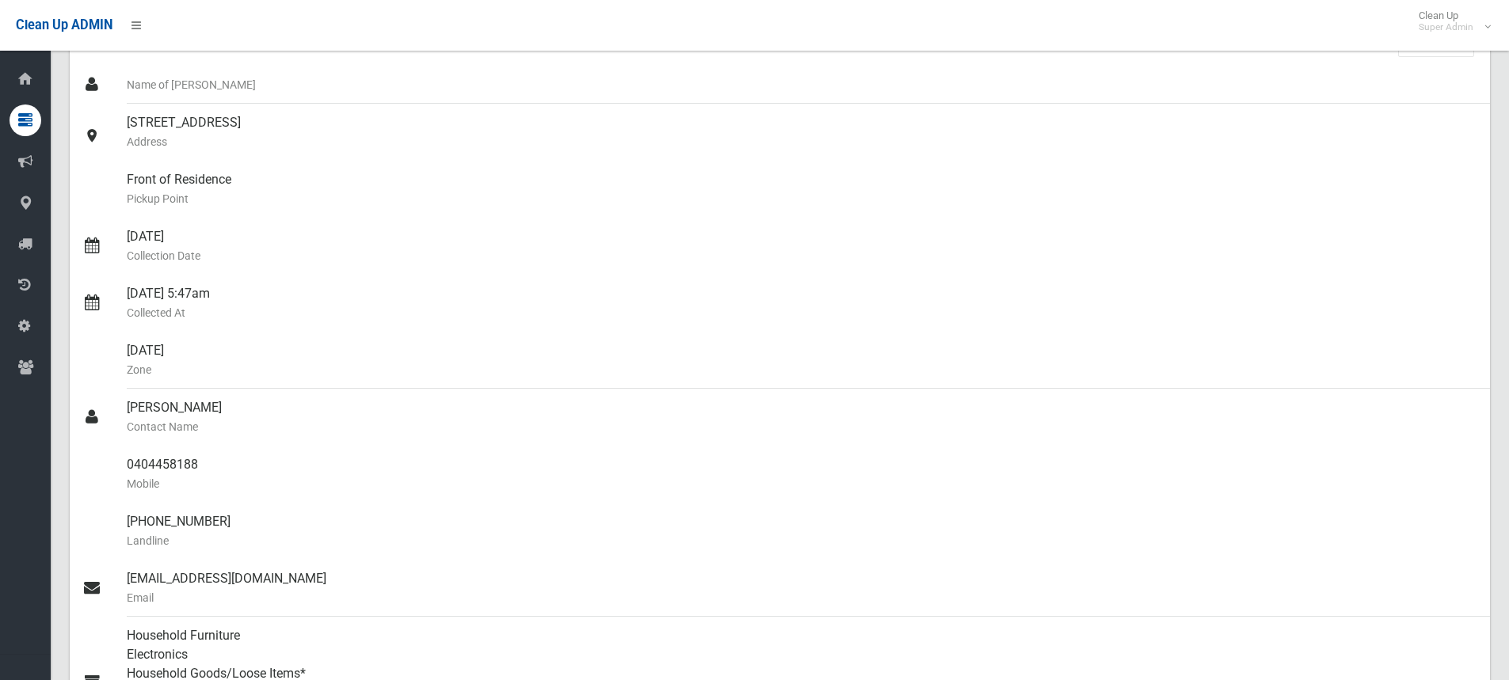
scroll to position [0, 0]
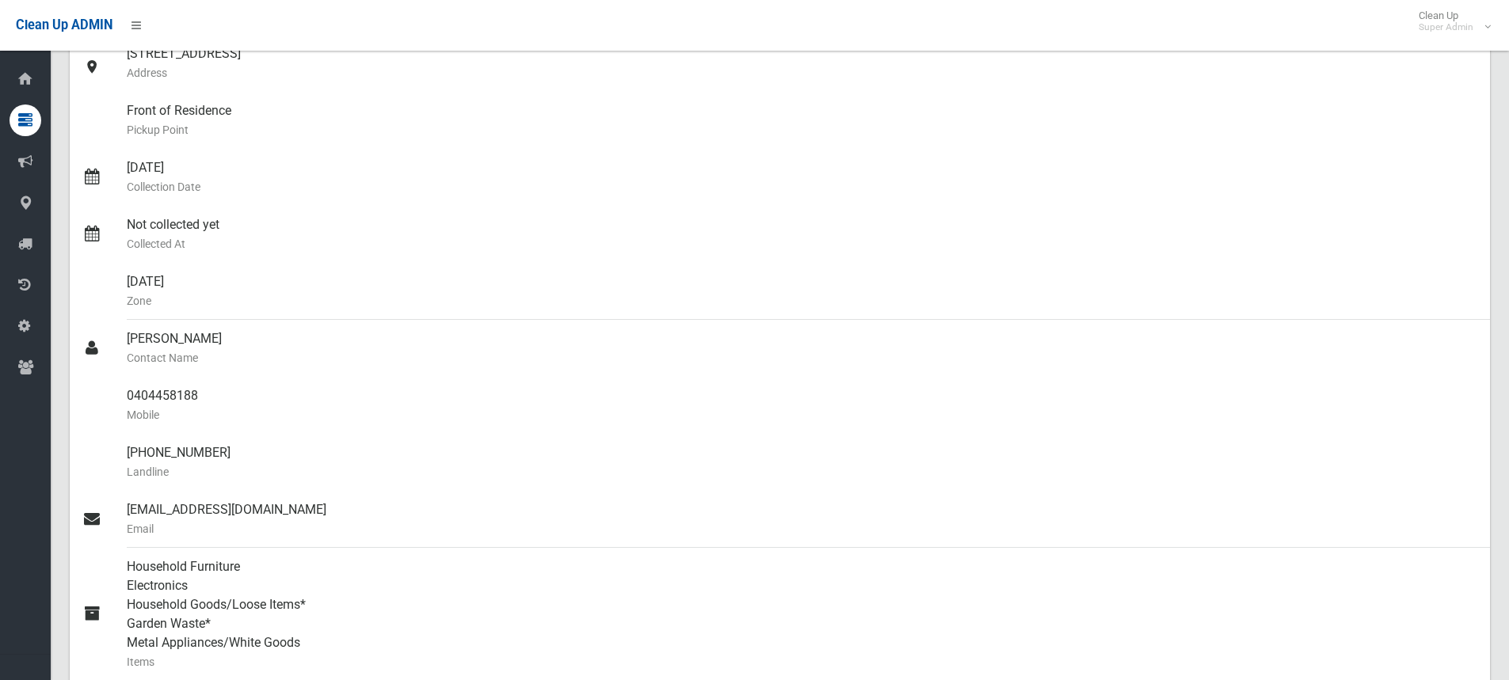
scroll to position [54, 0]
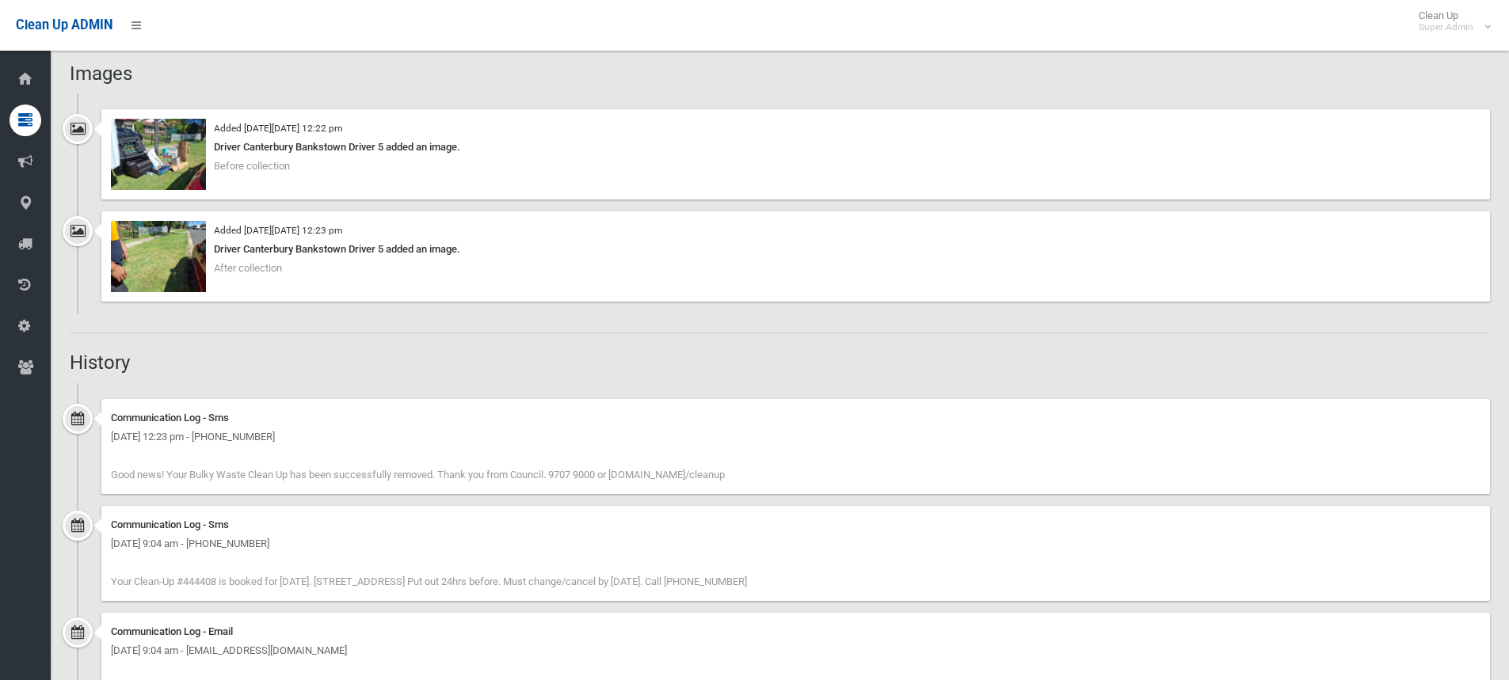
scroll to position [940, 0]
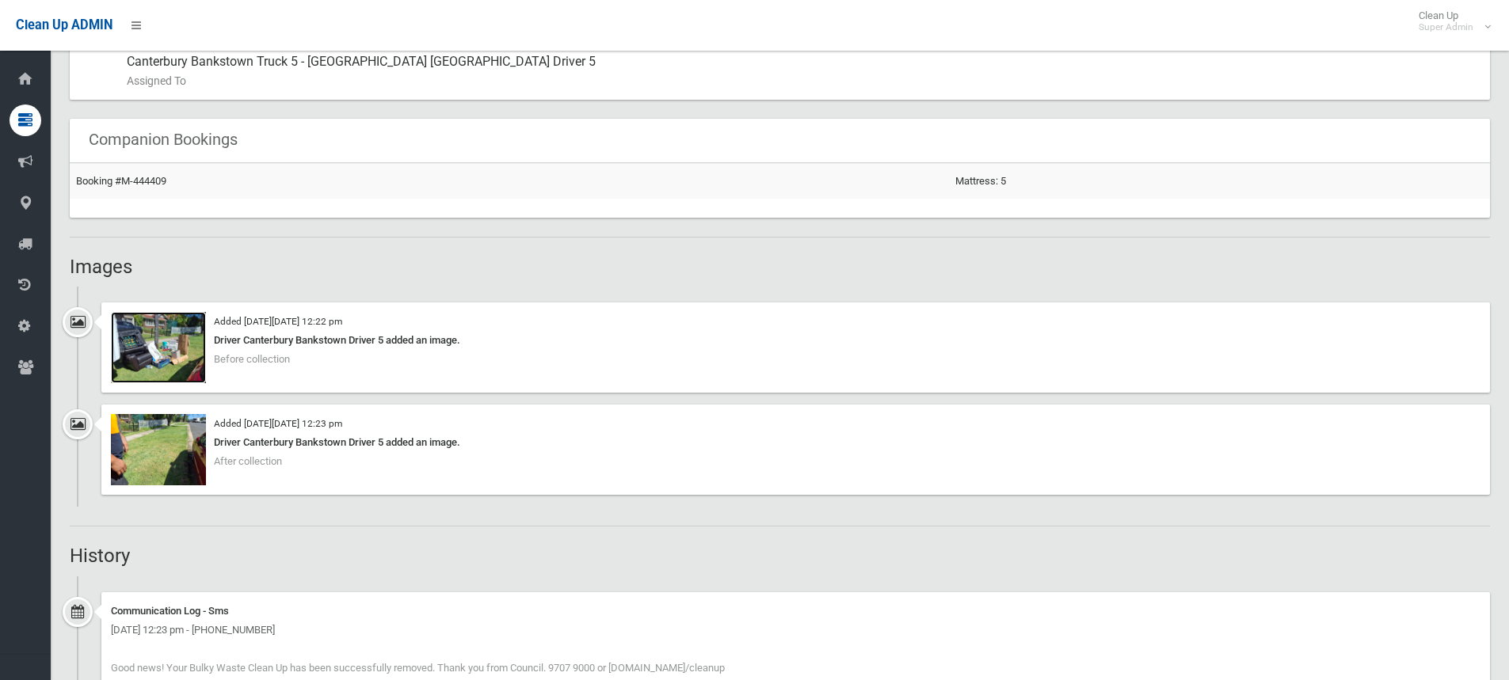
click at [163, 354] on img at bounding box center [158, 347] width 95 height 71
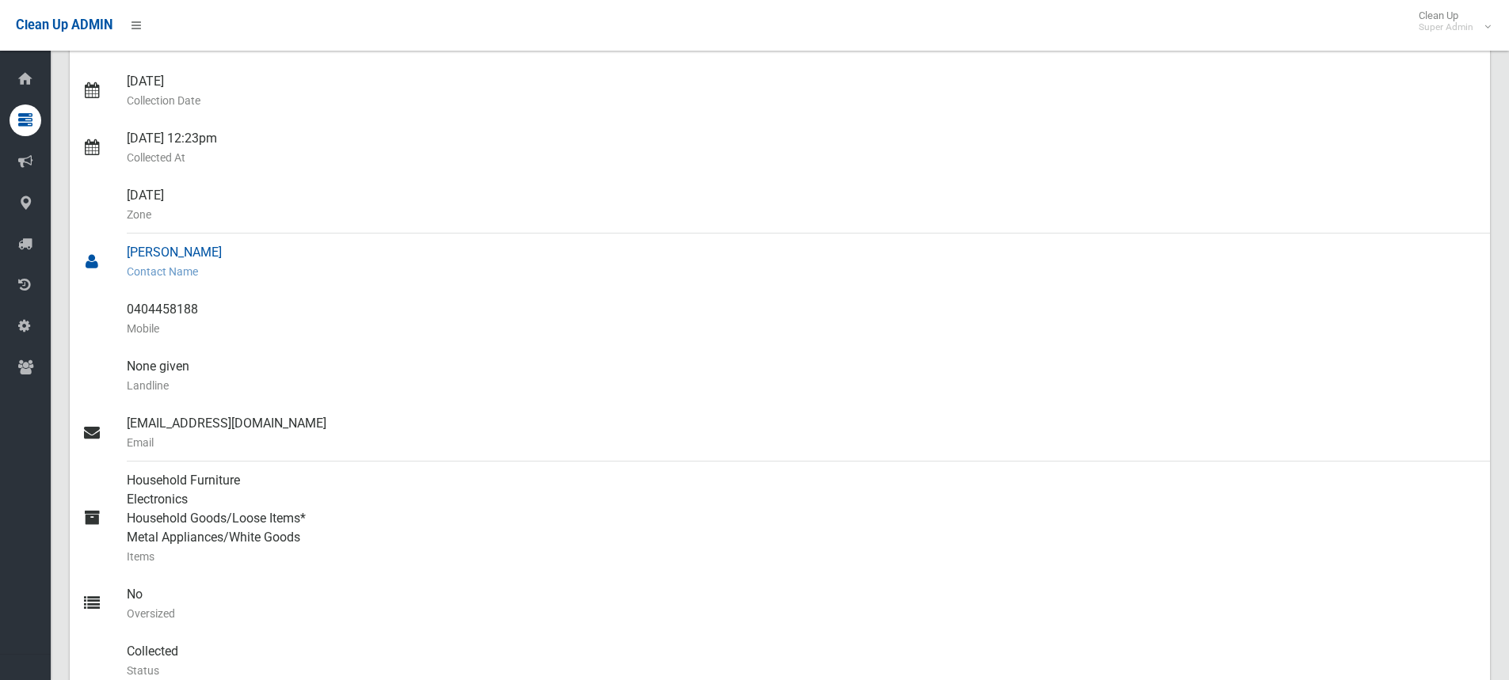
scroll to position [317, 0]
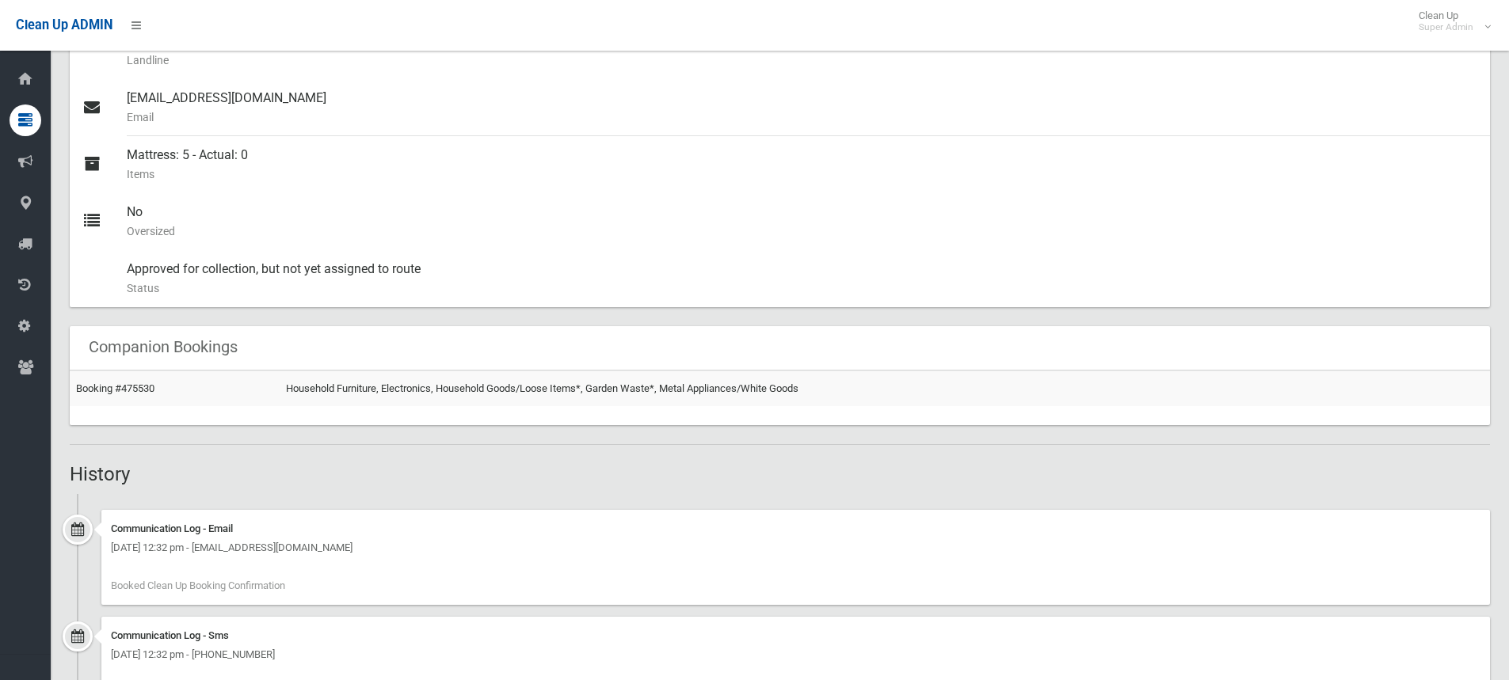
scroll to position [691, 0]
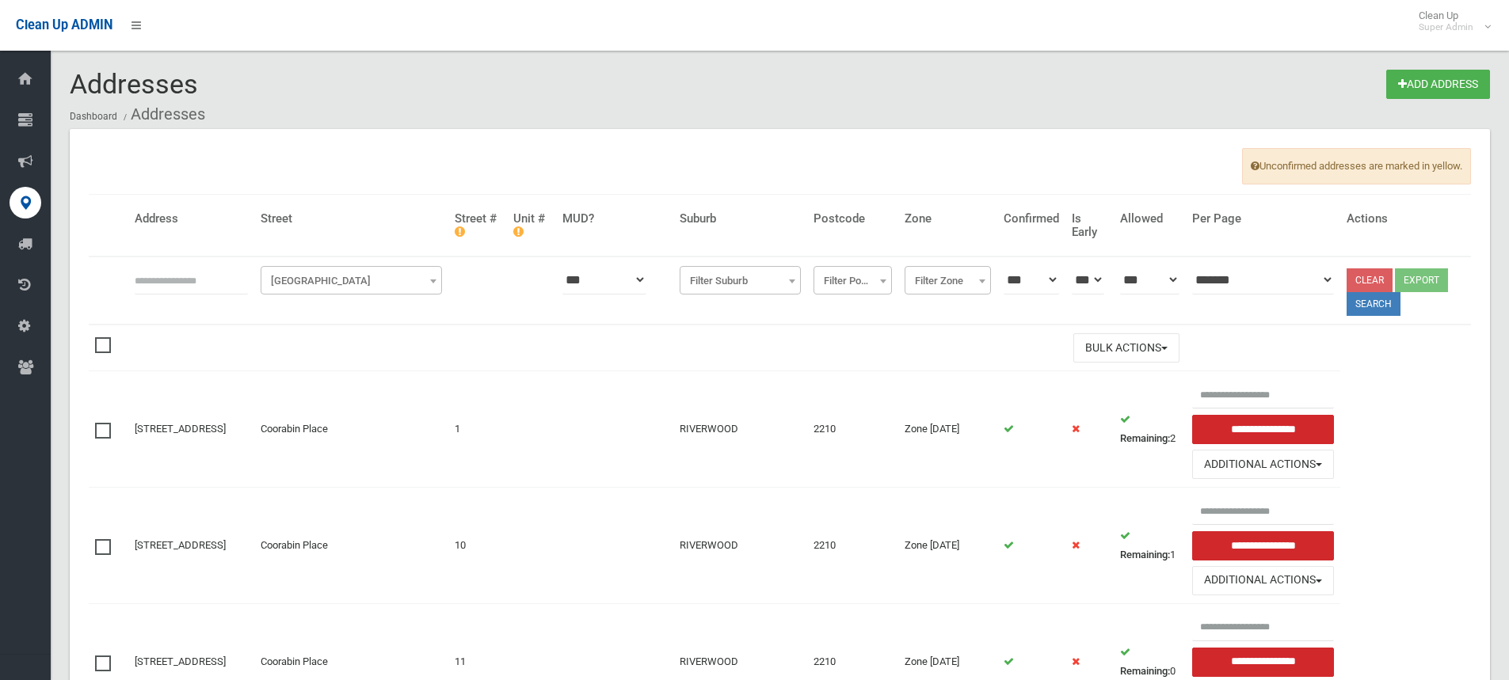
click at [211, 288] on input "text" at bounding box center [191, 279] width 113 height 29
type input "********"
click button at bounding box center [0, 0] width 0 height 0
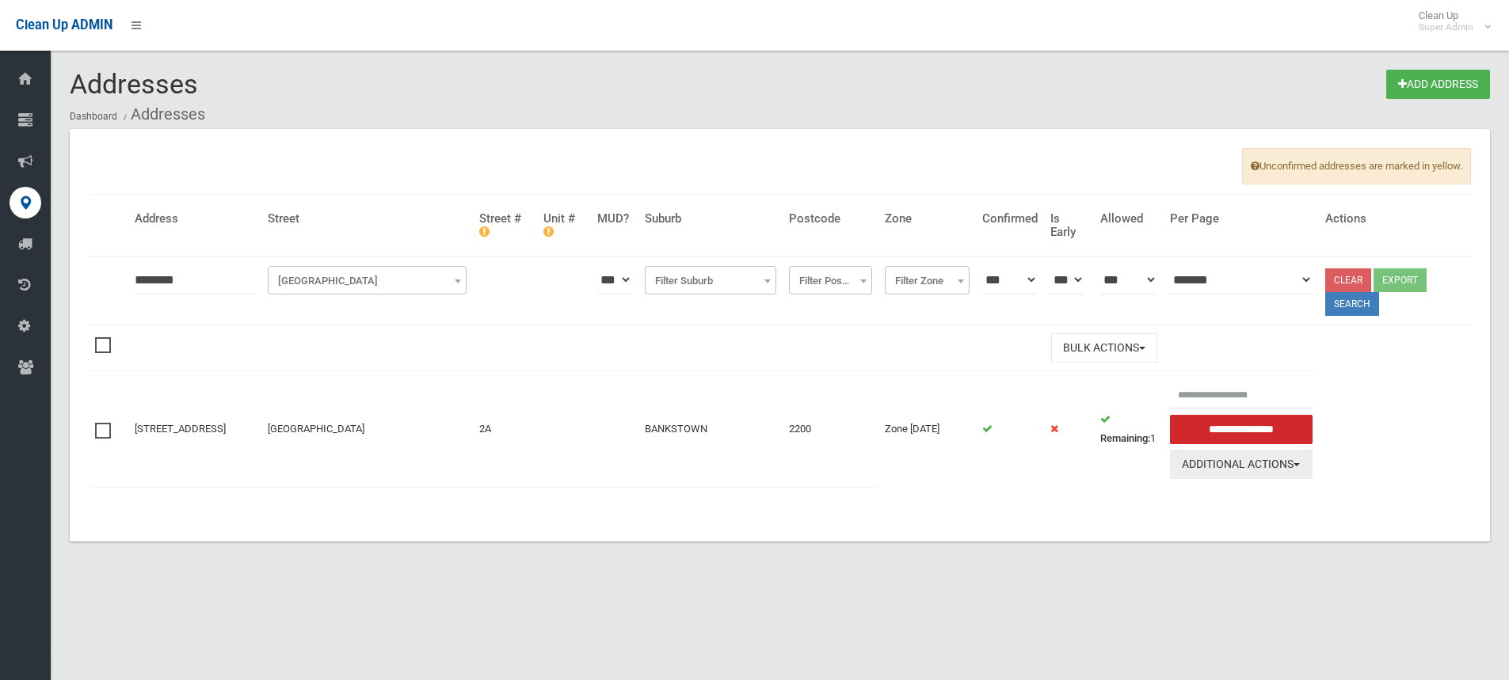
click at [1245, 468] on button "Additional Actions" at bounding box center [1241, 464] width 143 height 29
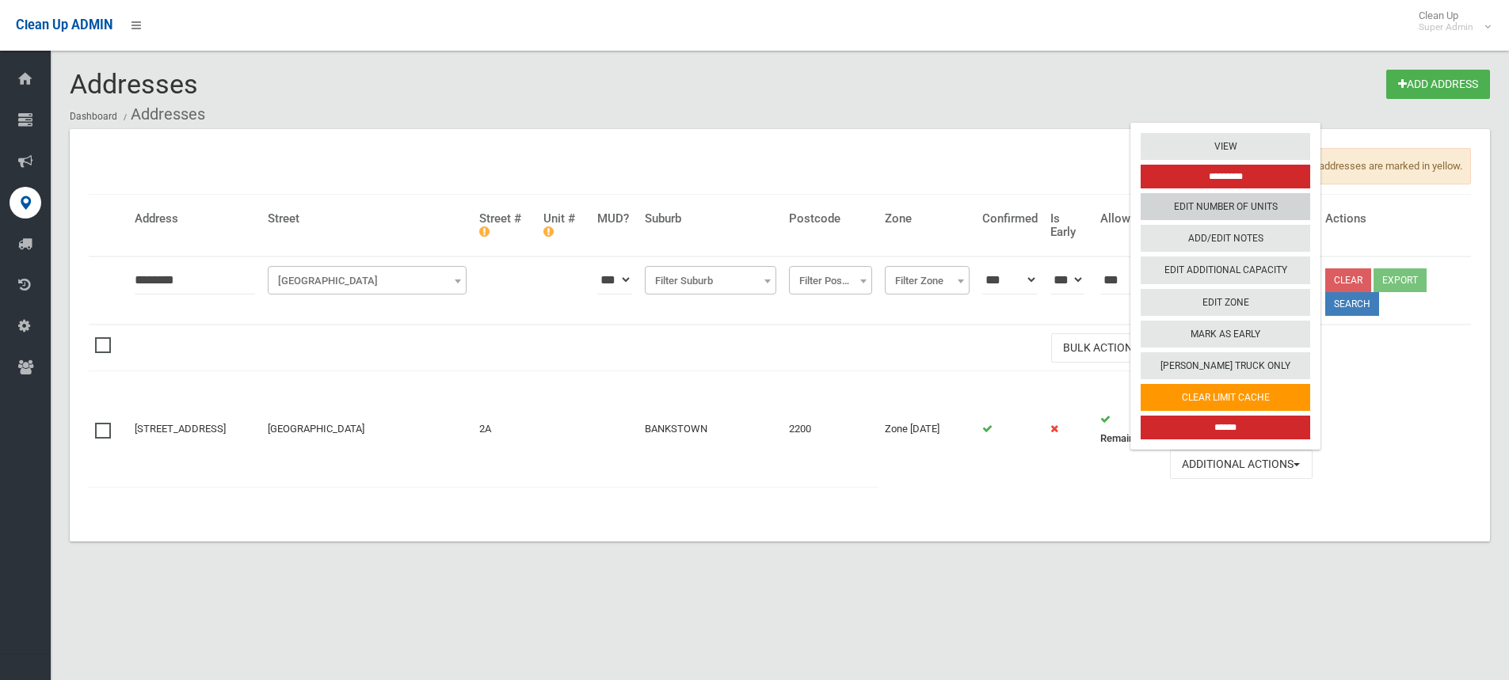
click at [1278, 203] on link "Edit Number of Units" at bounding box center [1224, 206] width 169 height 27
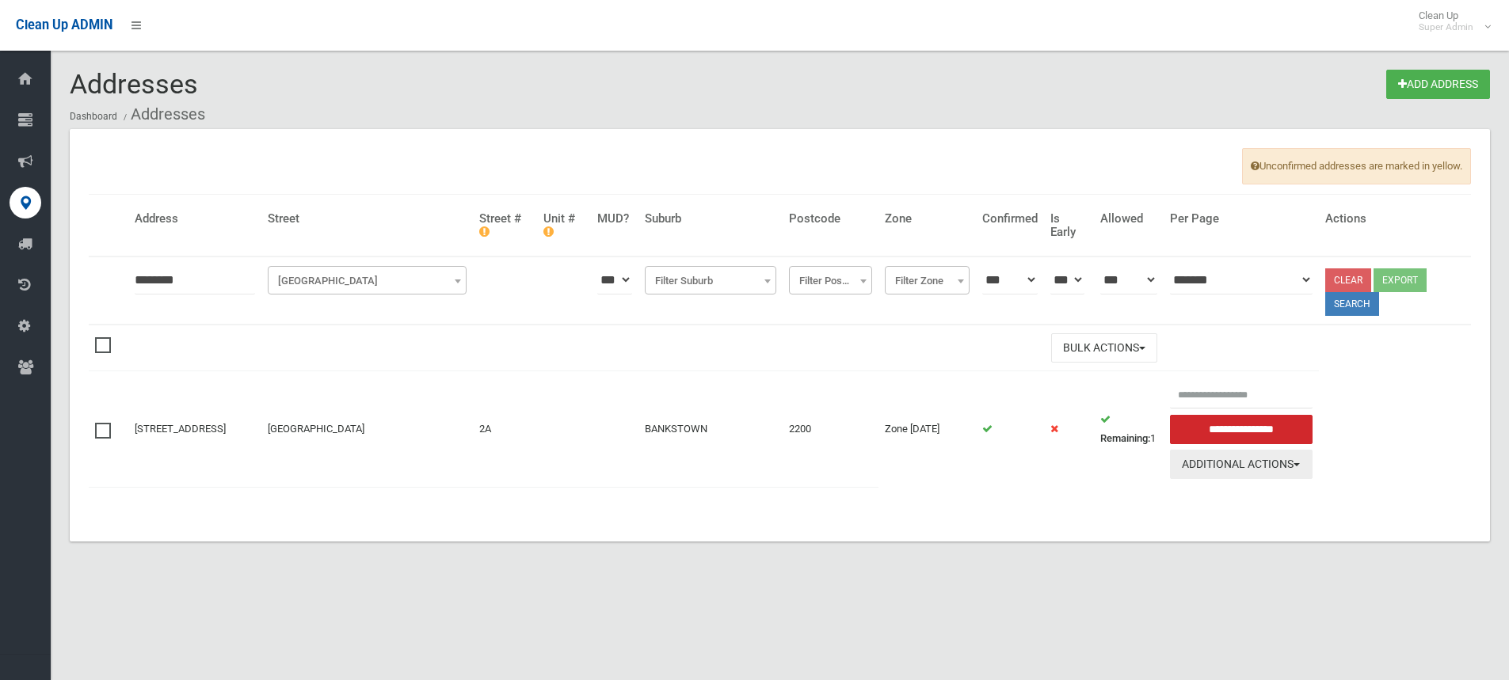
click at [1262, 472] on button "Additional Actions" at bounding box center [1241, 464] width 143 height 29
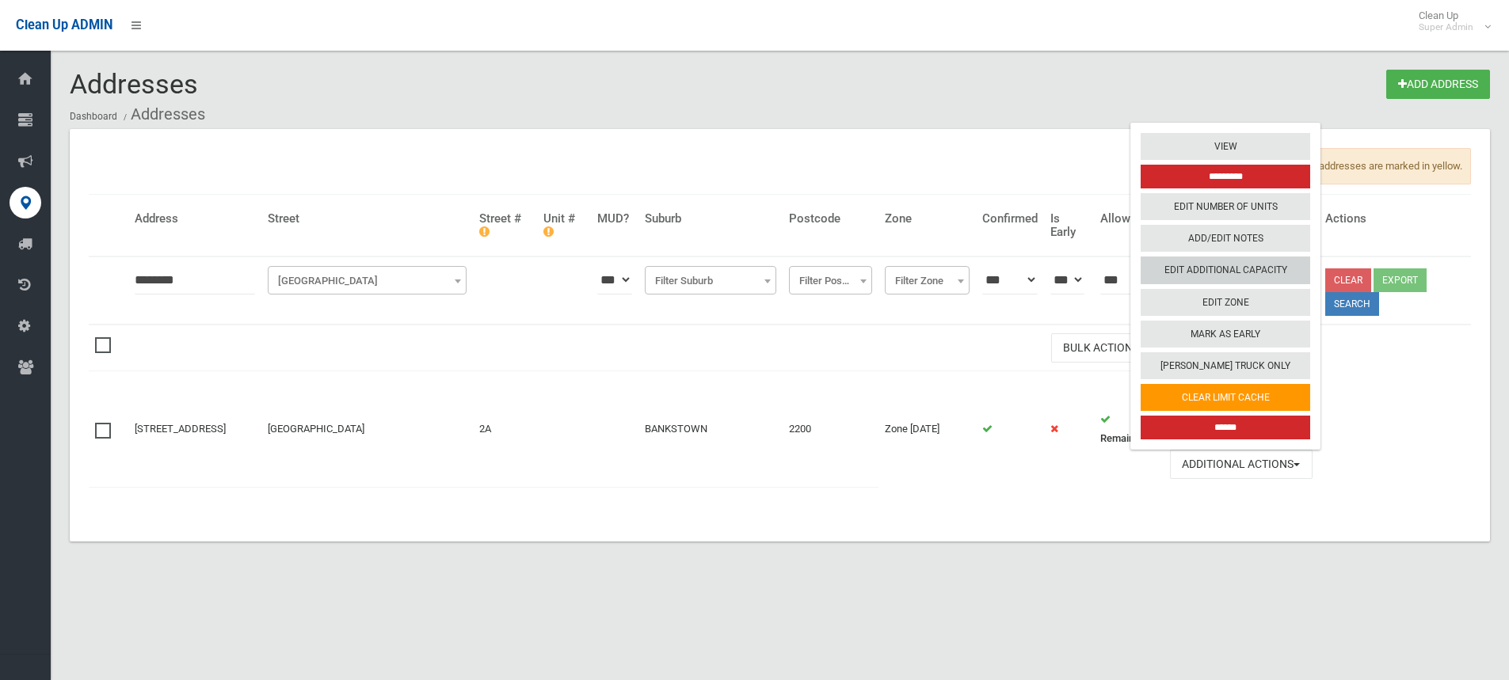
click at [1284, 276] on link "Edit Additional Capacity" at bounding box center [1224, 270] width 169 height 27
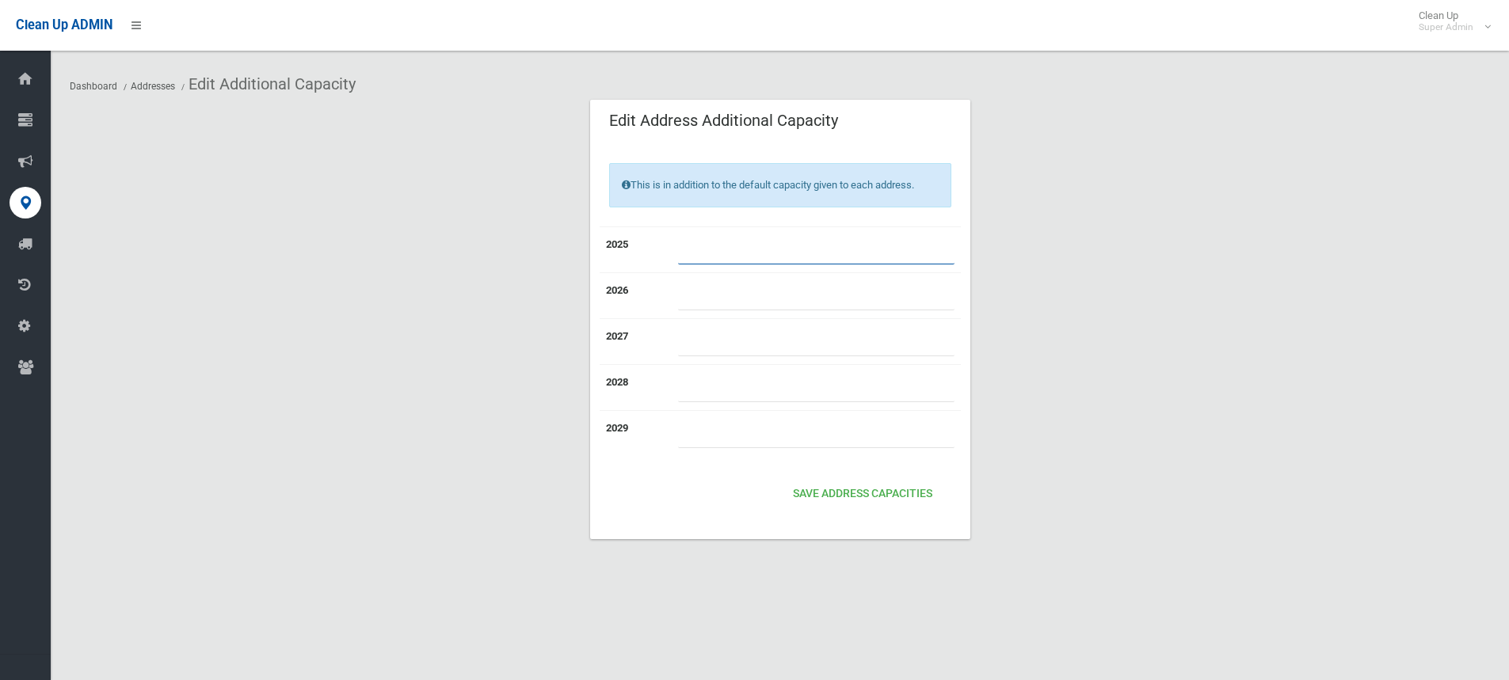
click at [764, 242] on input "*" at bounding box center [816, 249] width 276 height 29
click at [859, 500] on button "Save Address capacities" at bounding box center [862, 494] width 152 height 29
